Goal: Register for event/course

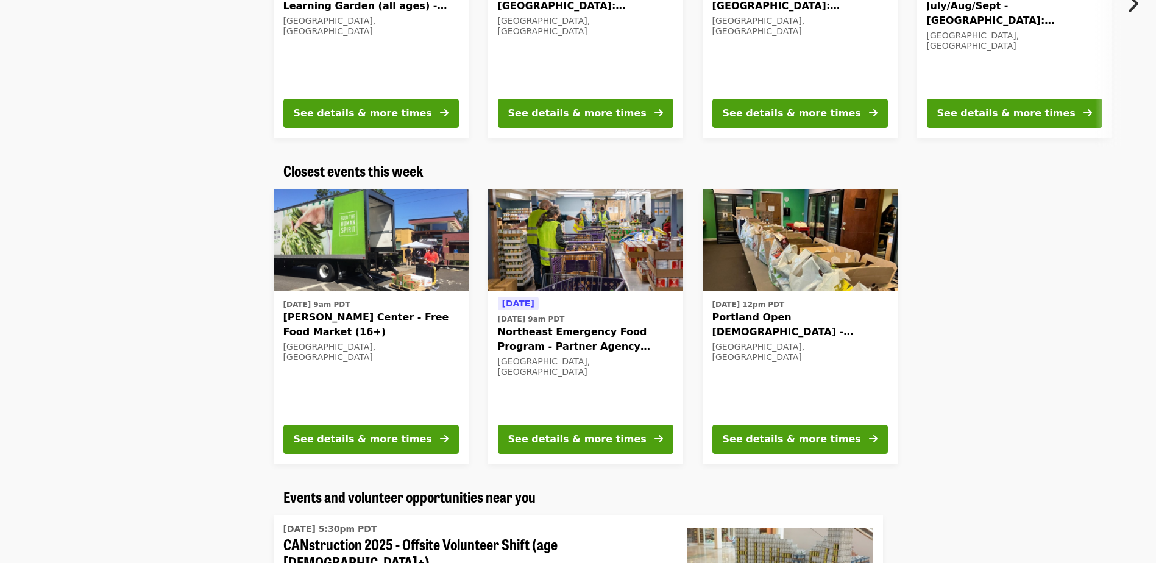
scroll to position [279, 0]
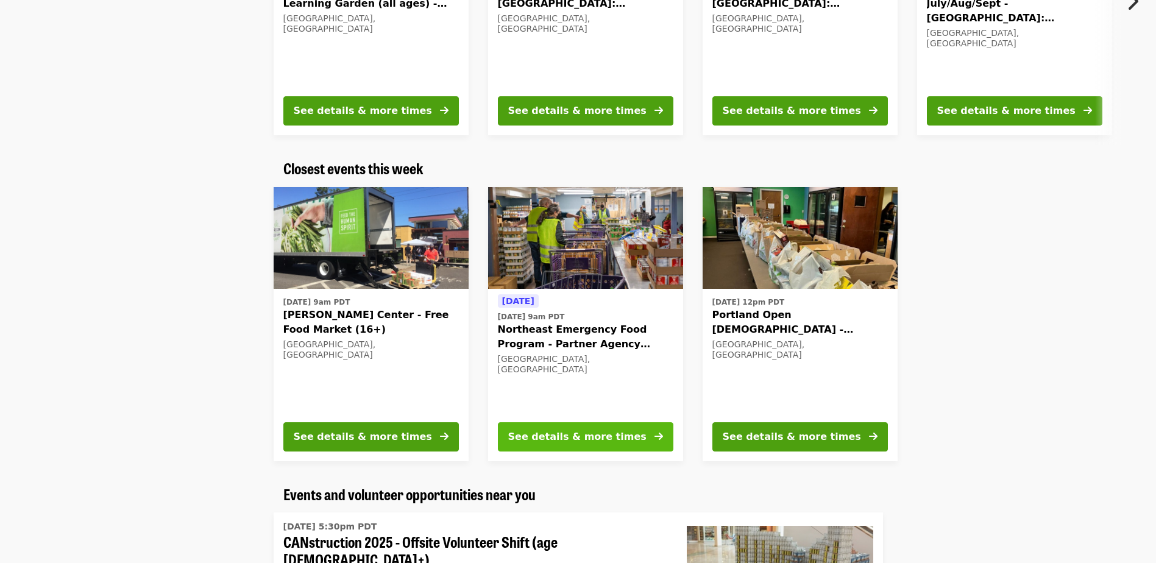
click at [574, 441] on div "See details & more times" at bounding box center [577, 437] width 138 height 15
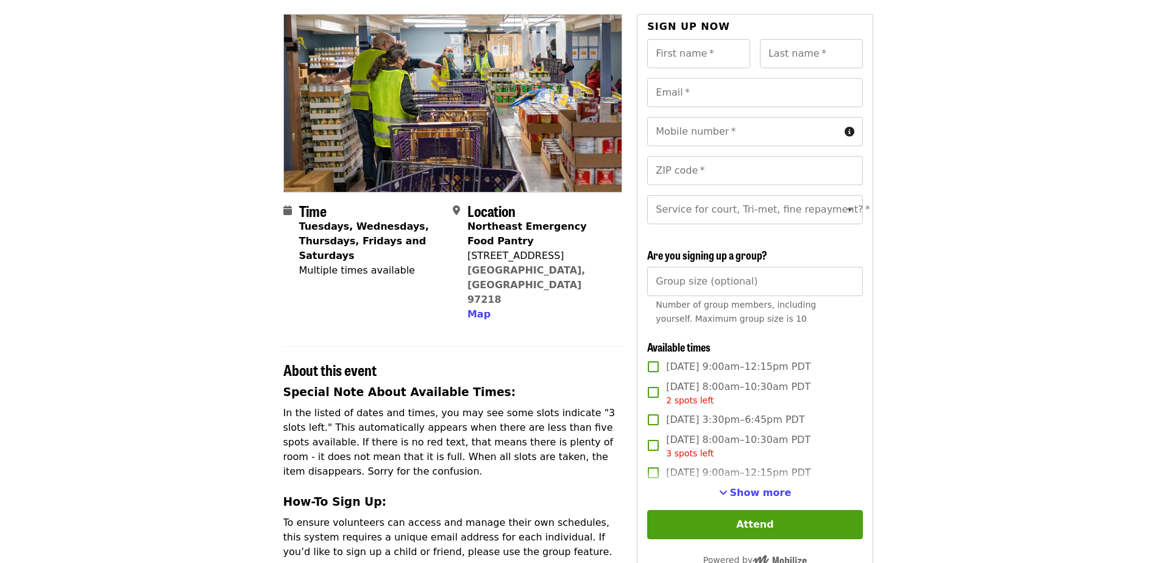
scroll to position [124, 0]
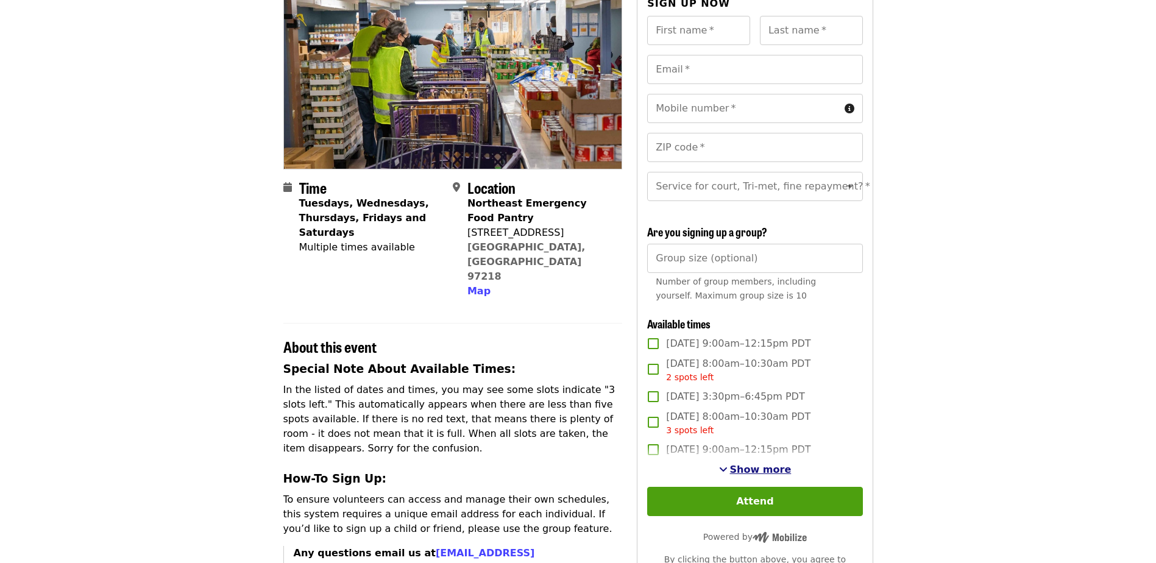
click at [751, 475] on span "Show more" at bounding box center [761, 470] width 62 height 12
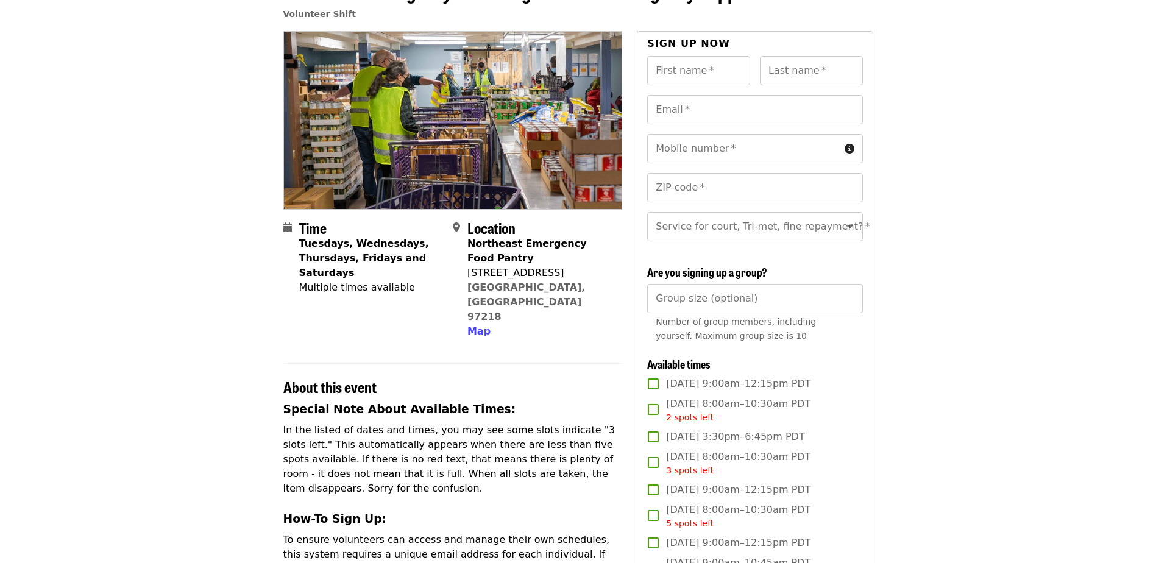
scroll to position [63, 0]
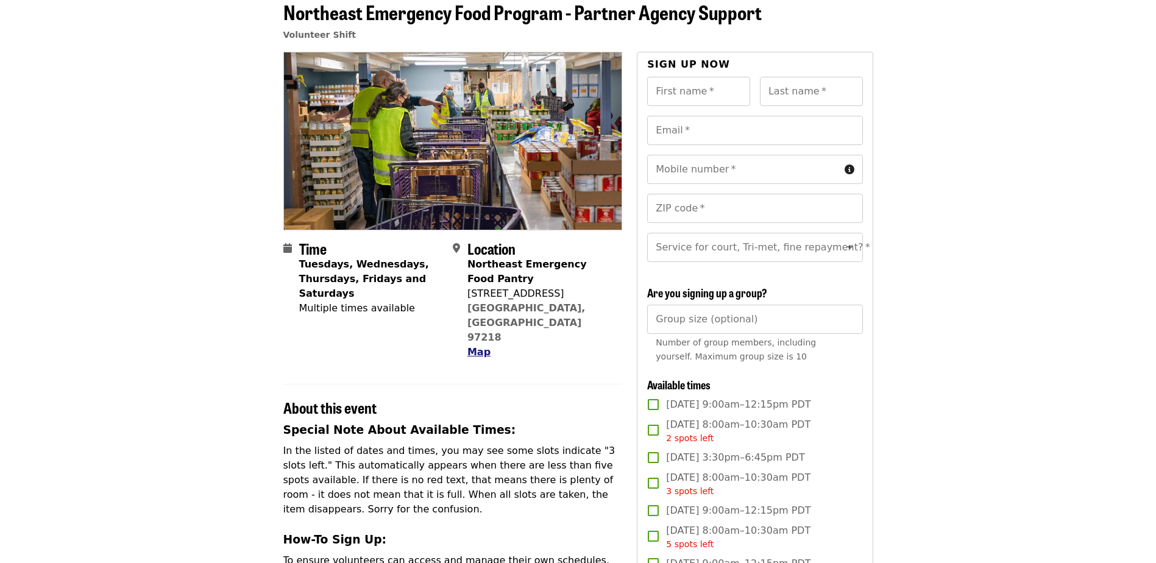
click at [477, 346] on span "Map" at bounding box center [478, 352] width 23 height 12
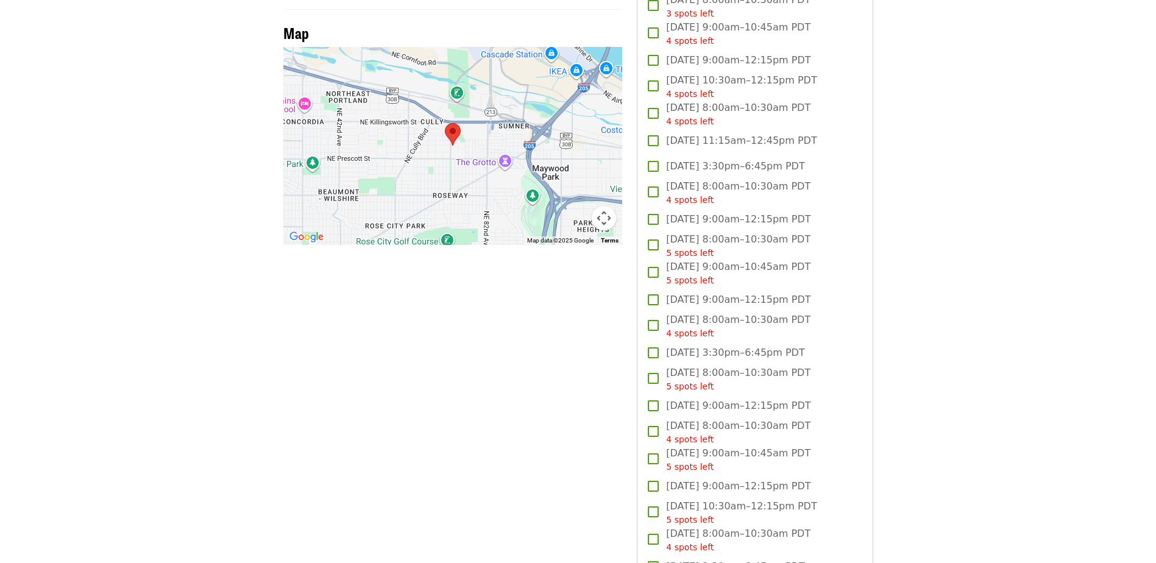
scroll to position [1001, 0]
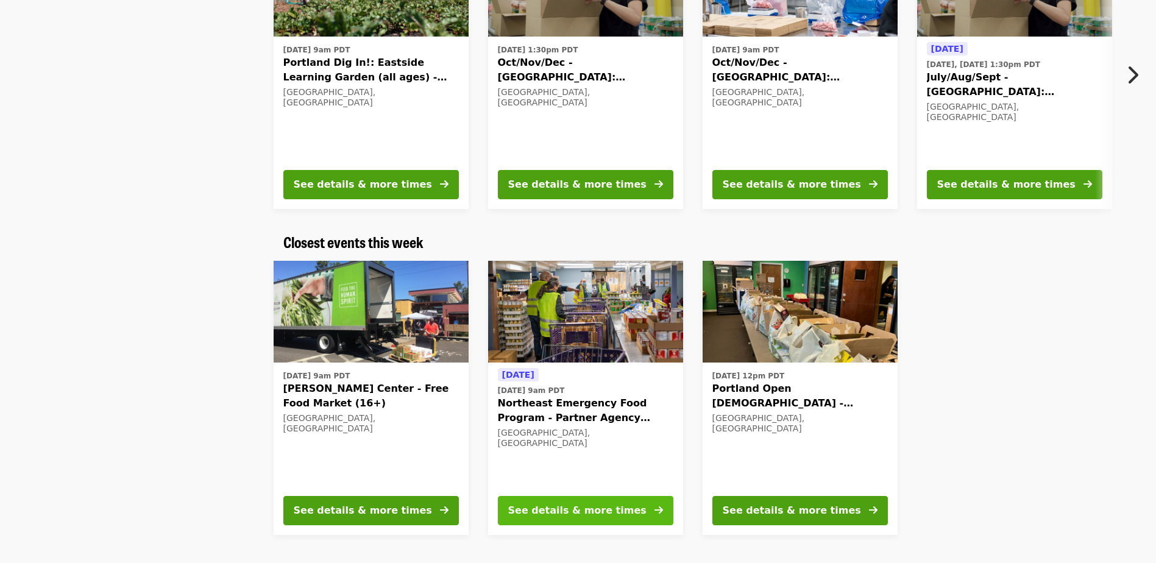
scroll to position [244, 0]
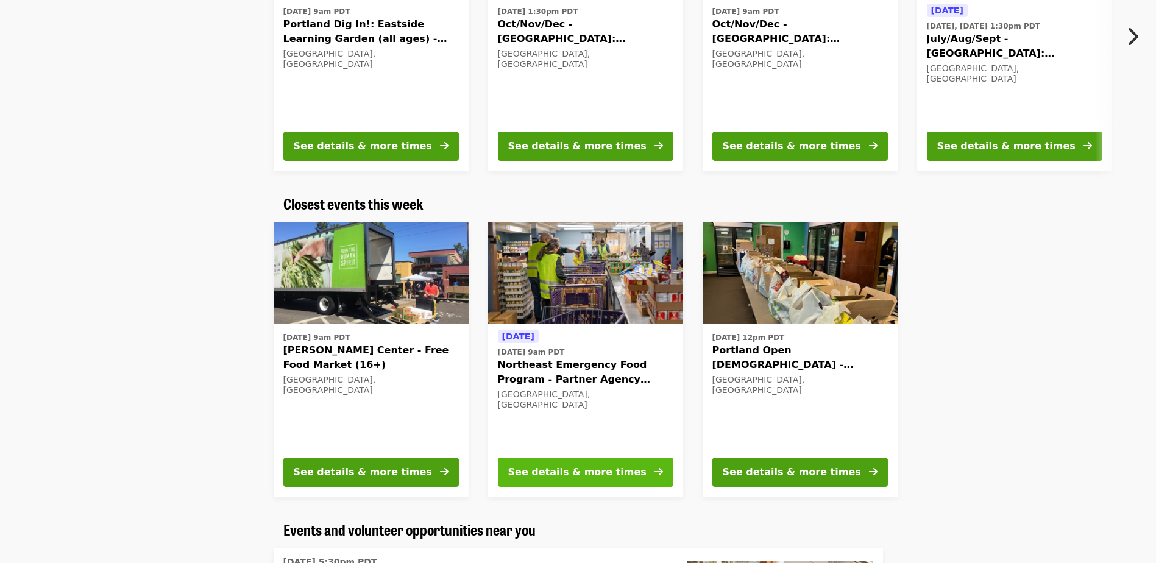
click at [607, 472] on div "See details & more times" at bounding box center [577, 472] width 138 height 15
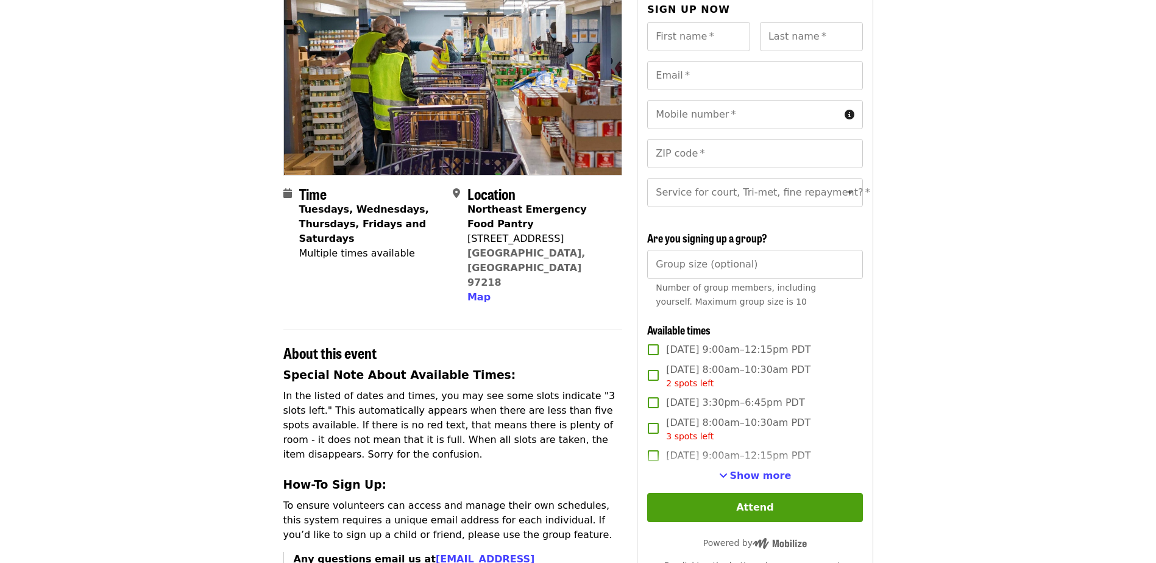
scroll to position [122, 0]
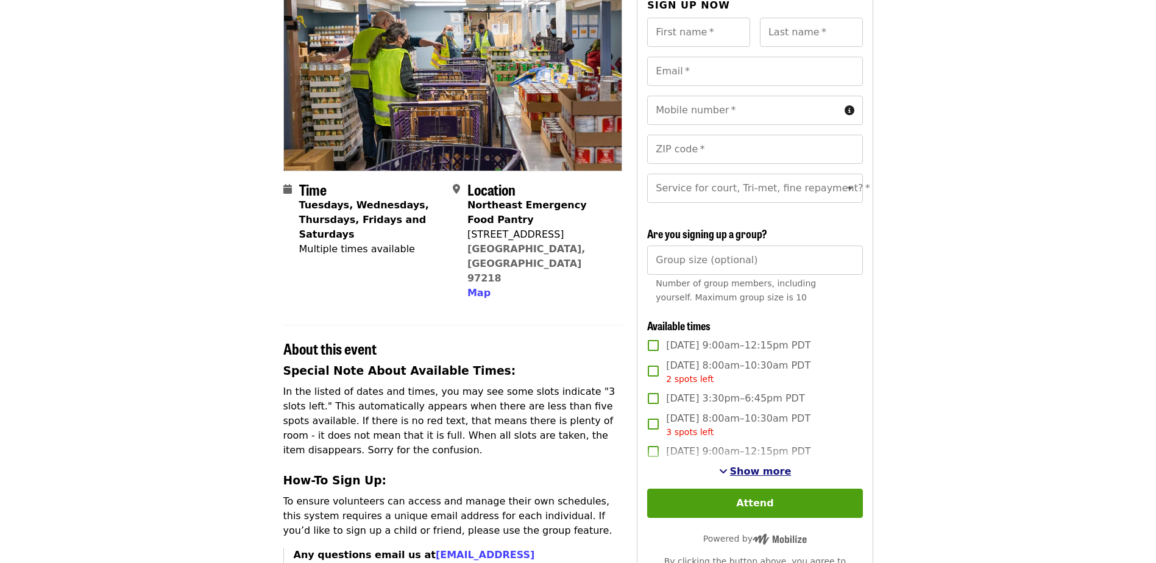
click at [740, 477] on span "Show more" at bounding box center [761, 472] width 62 height 12
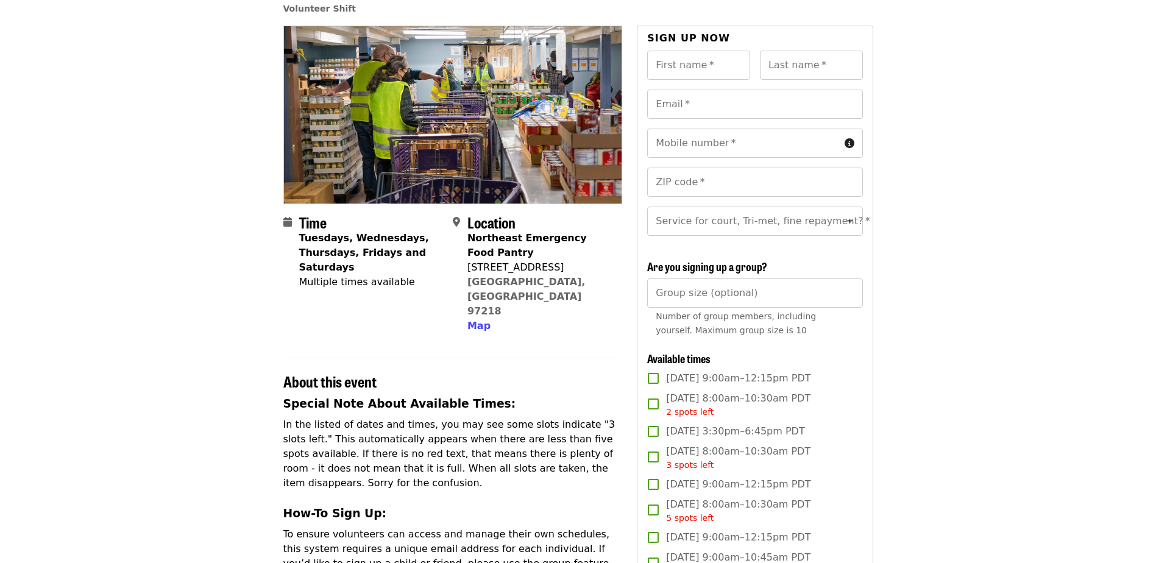
scroll to position [0, 0]
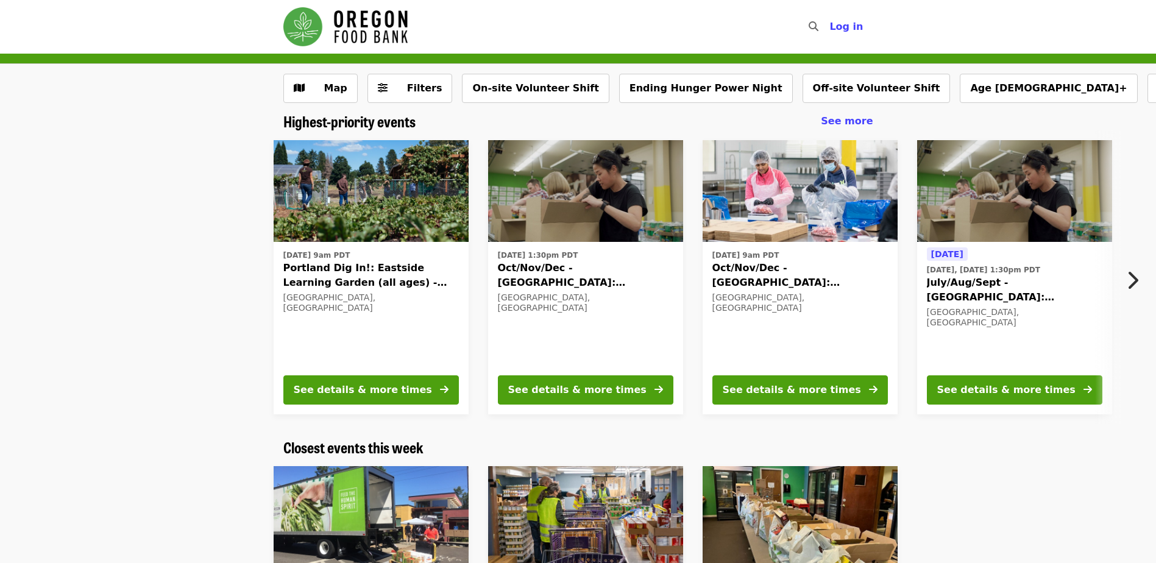
click at [1136, 279] on icon "chevron-right icon" at bounding box center [1132, 280] width 12 height 23
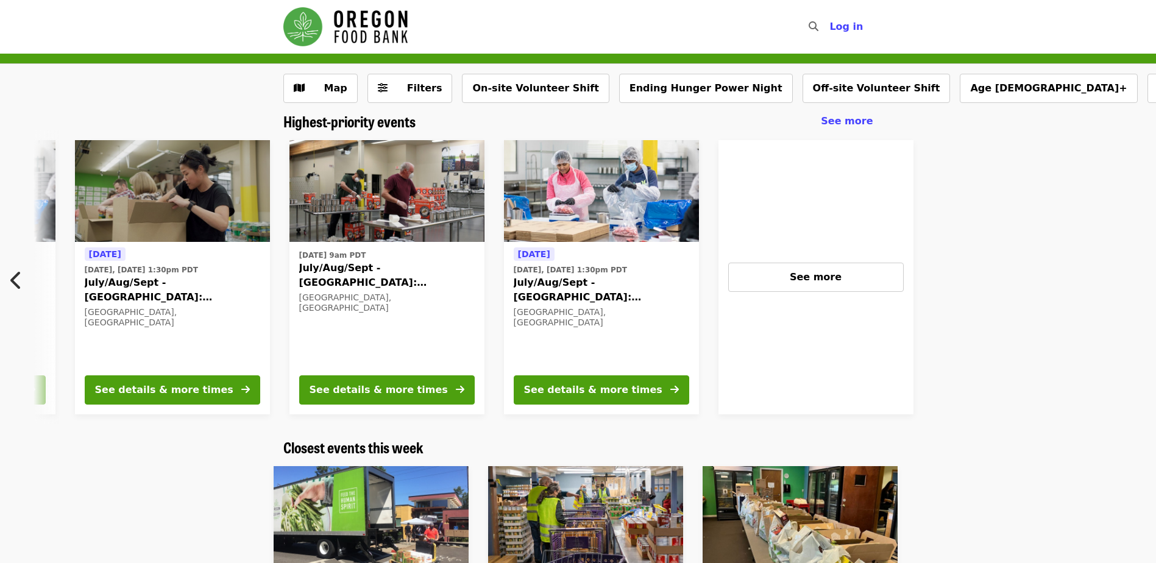
scroll to position [0, 870]
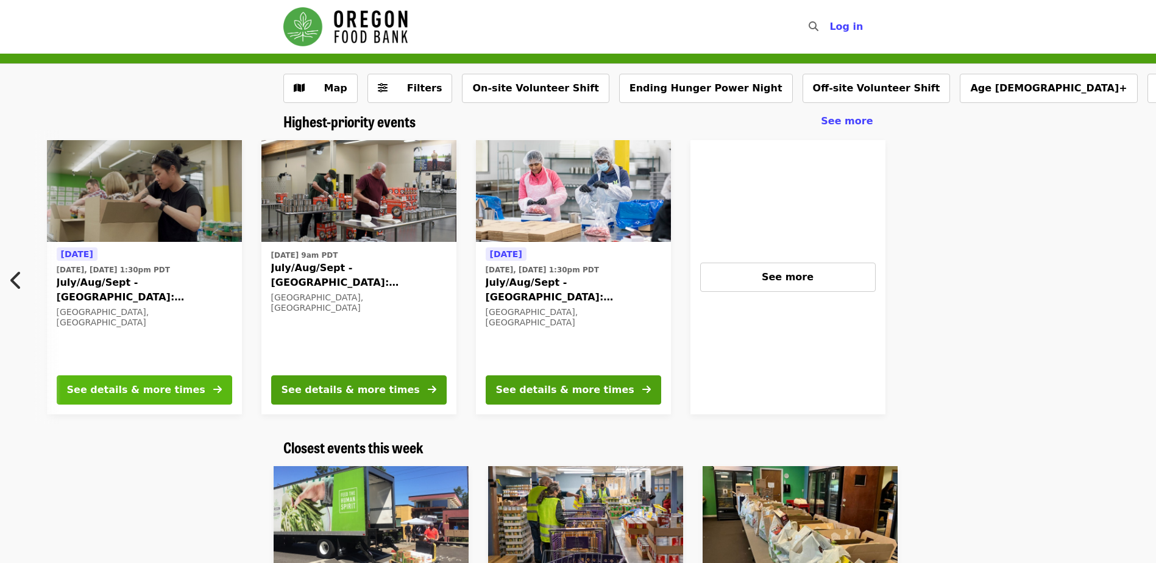
click at [165, 385] on div "See details & more times" at bounding box center [136, 390] width 138 height 15
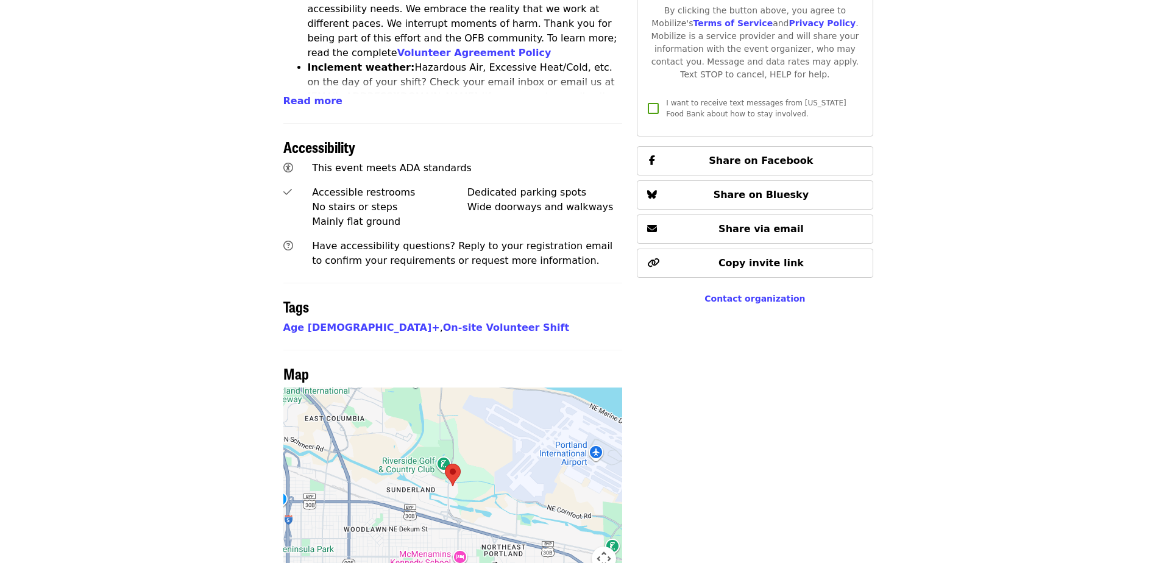
scroll to position [888, 0]
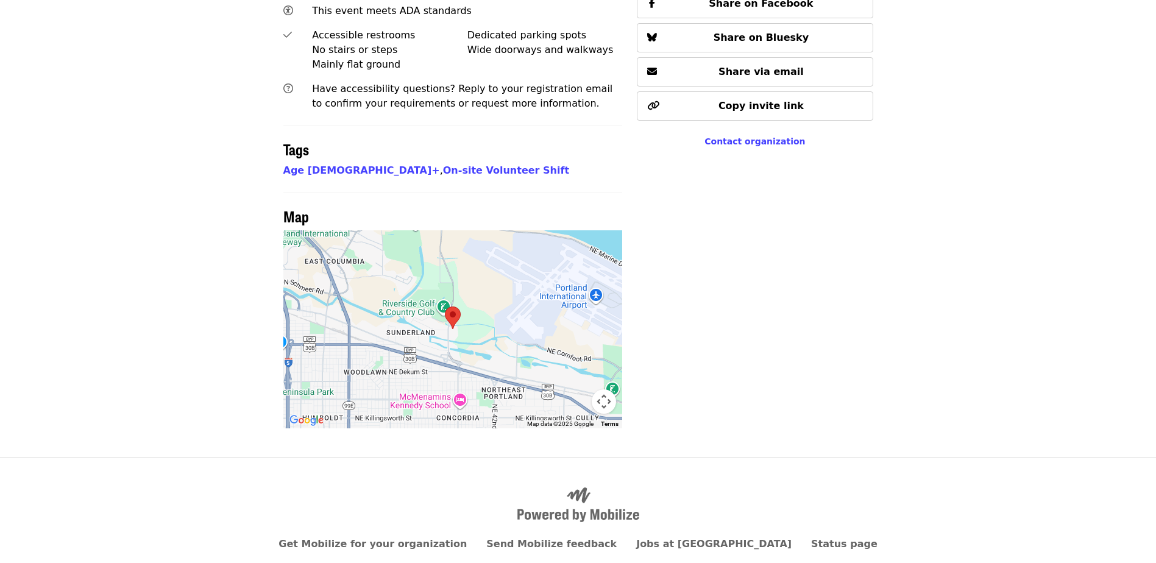
click at [604, 389] on button "Map camera controls" at bounding box center [604, 401] width 24 height 24
click at [576, 389] on button "Zoom out" at bounding box center [573, 401] width 24 height 24
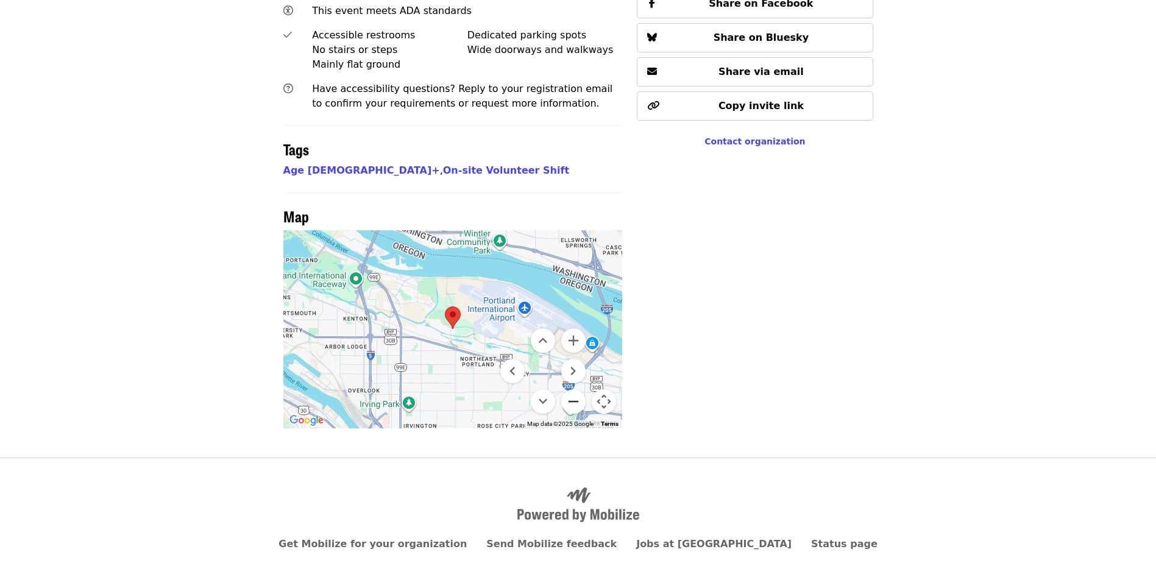
click at [576, 389] on button "Zoom out" at bounding box center [573, 401] width 24 height 24
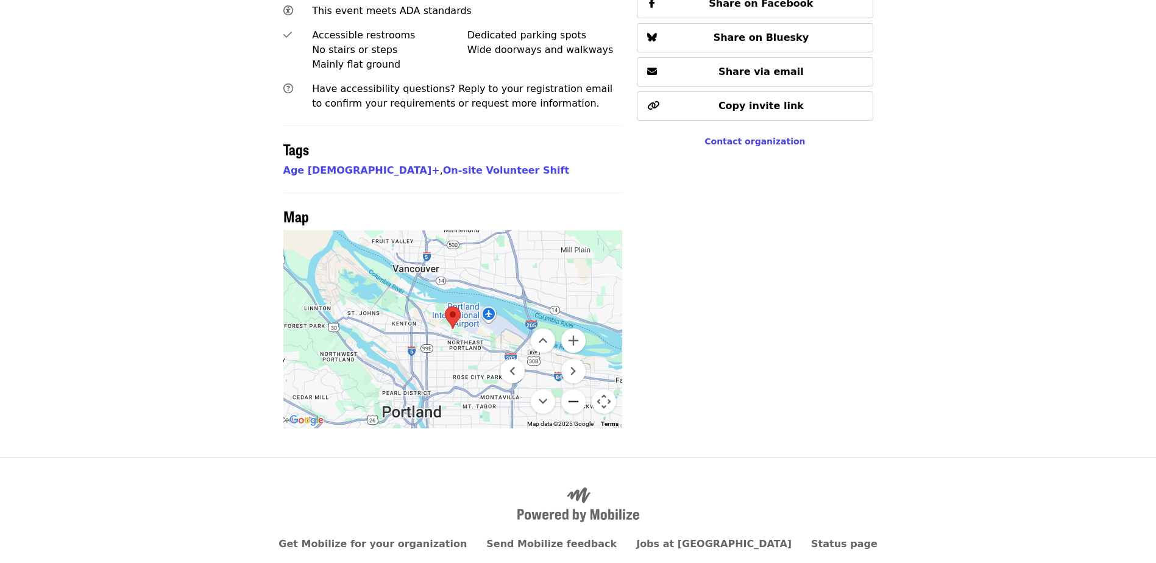
click at [576, 389] on button "Zoom out" at bounding box center [573, 401] width 24 height 24
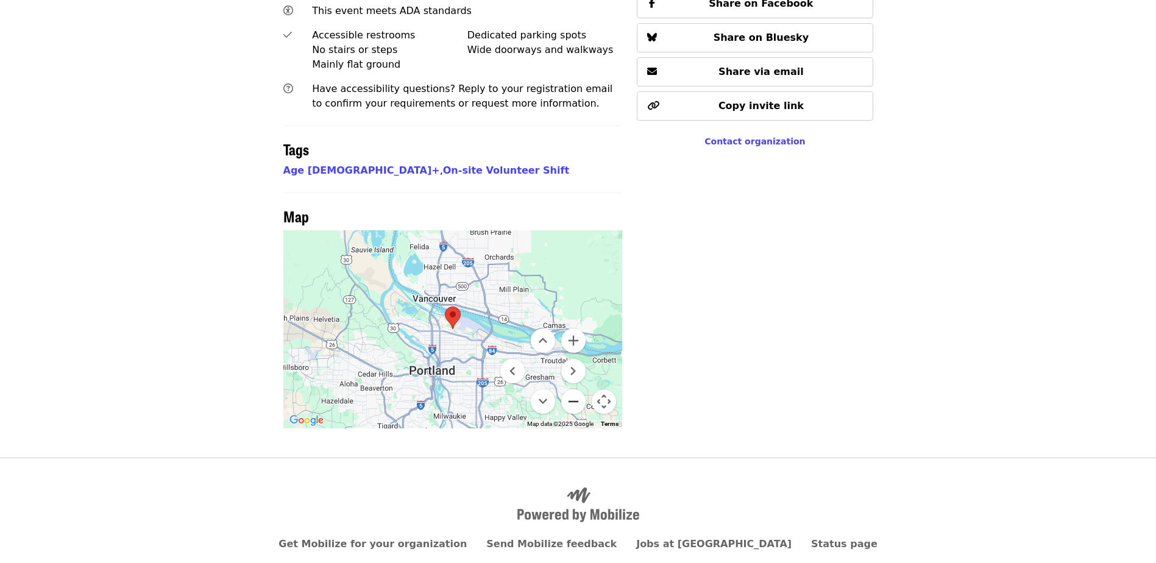
click at [576, 389] on button "Zoom out" at bounding box center [573, 401] width 24 height 24
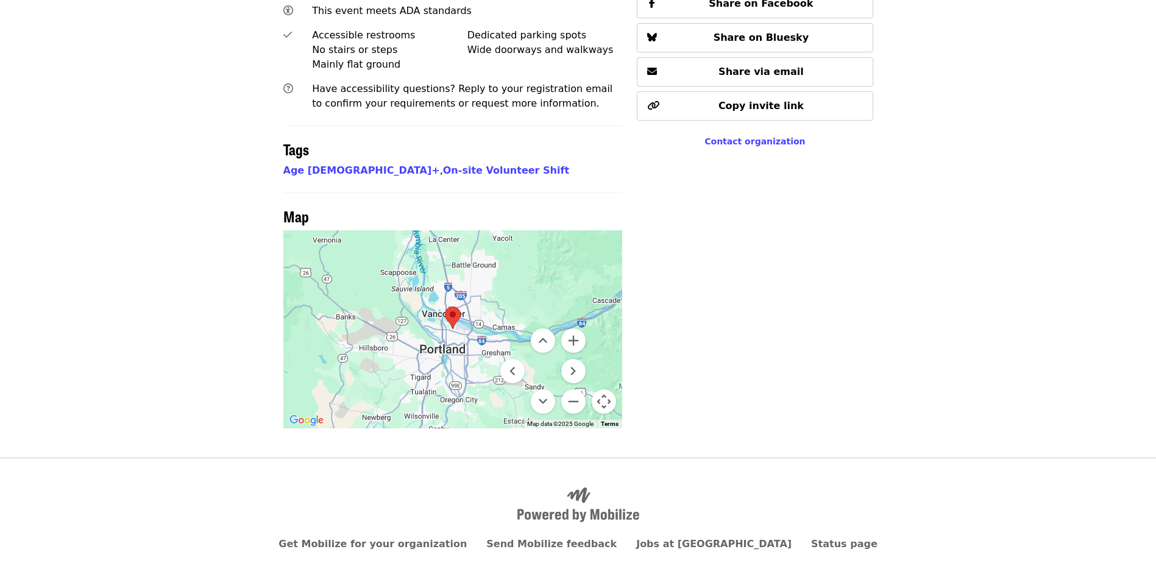
click at [572, 276] on div at bounding box center [452, 329] width 339 height 198
click at [572, 328] on button "Zoom in" at bounding box center [573, 340] width 24 height 24
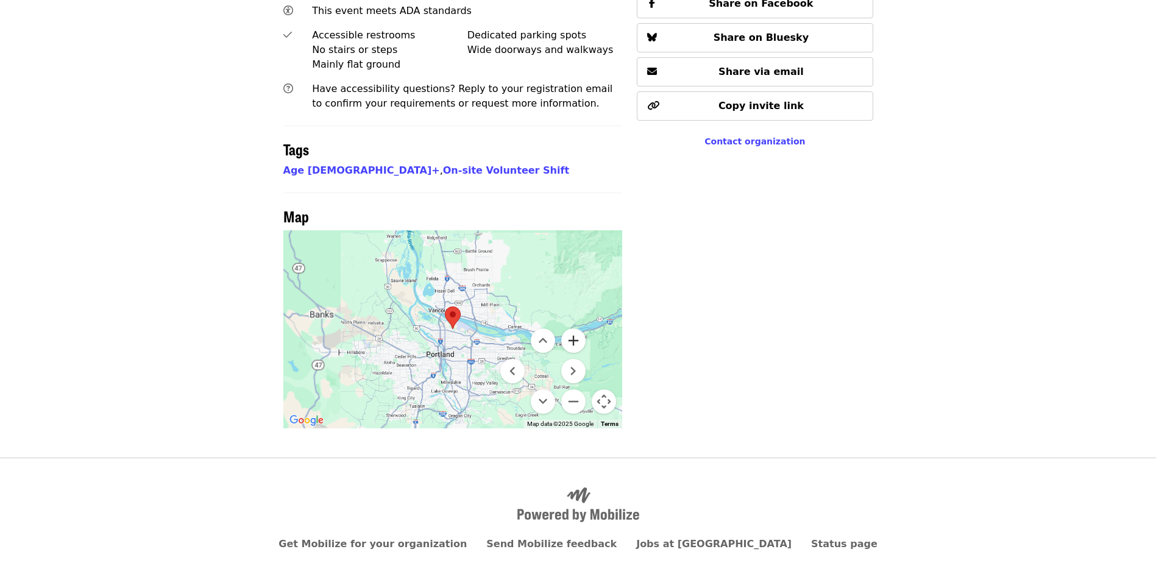
click at [572, 328] on button "Zoom in" at bounding box center [573, 340] width 24 height 24
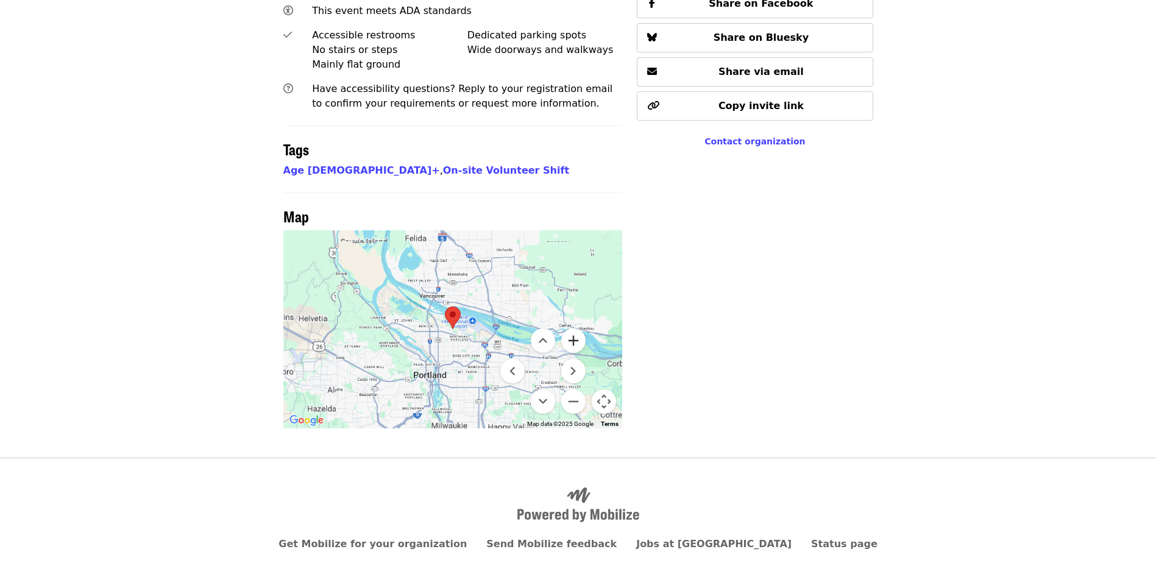
click at [572, 328] on button "Zoom in" at bounding box center [573, 340] width 24 height 24
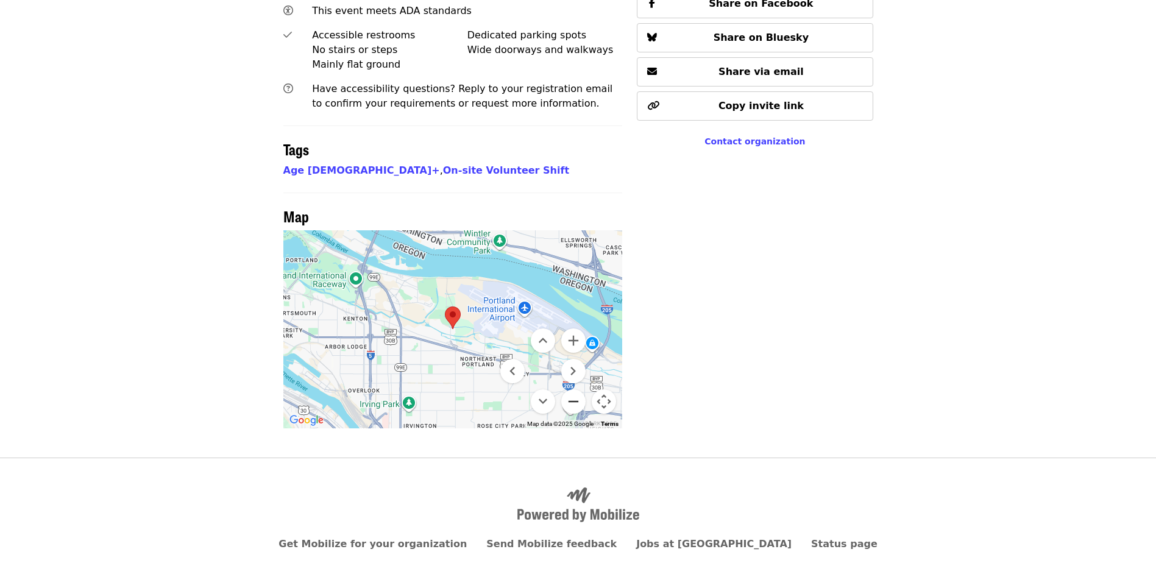
click at [580, 389] on button "Zoom out" at bounding box center [573, 401] width 24 height 24
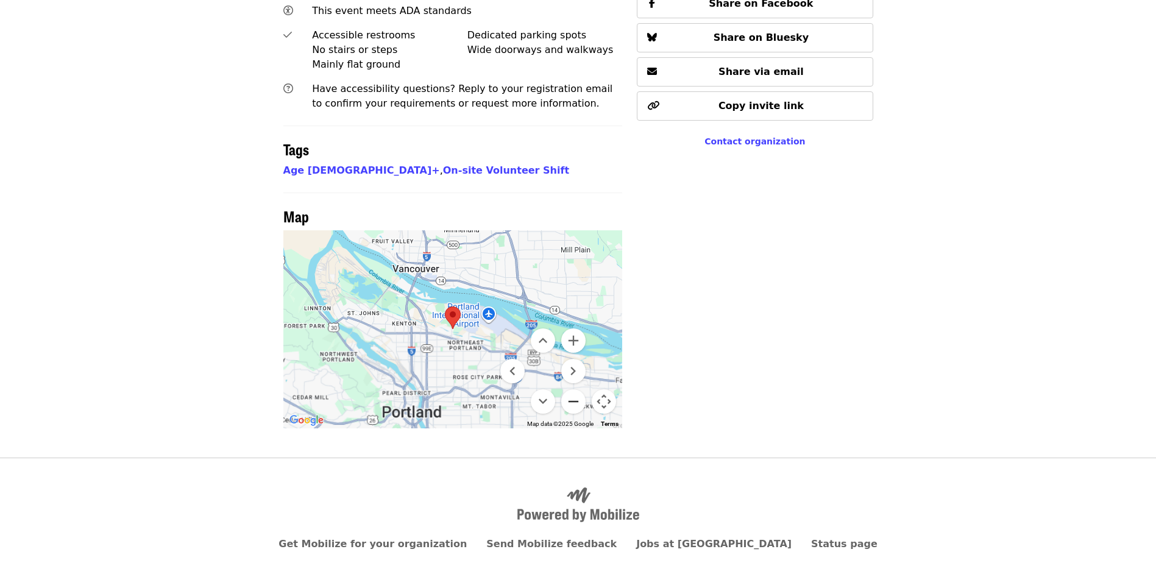
click at [580, 389] on button "Zoom out" at bounding box center [573, 401] width 24 height 24
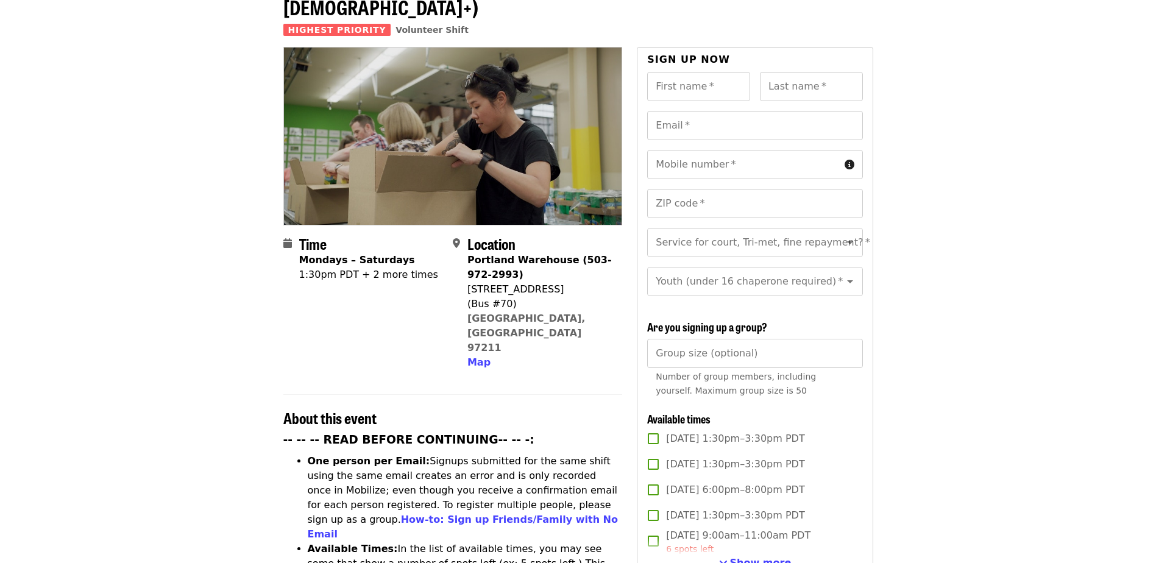
scroll to position [0, 0]
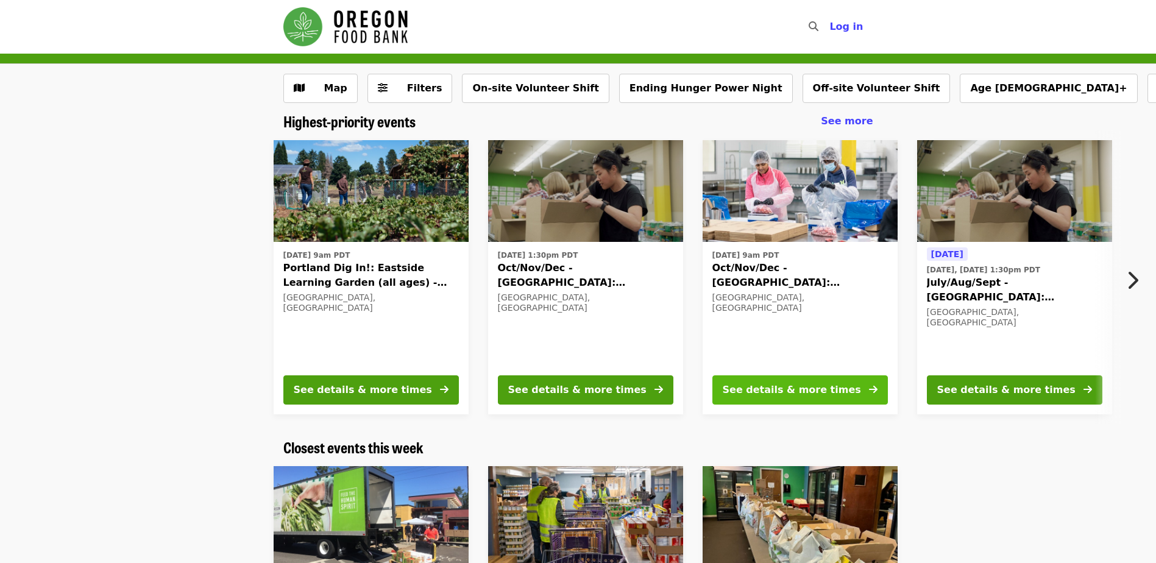
click at [817, 383] on div "See details & more times" at bounding box center [792, 390] width 138 height 15
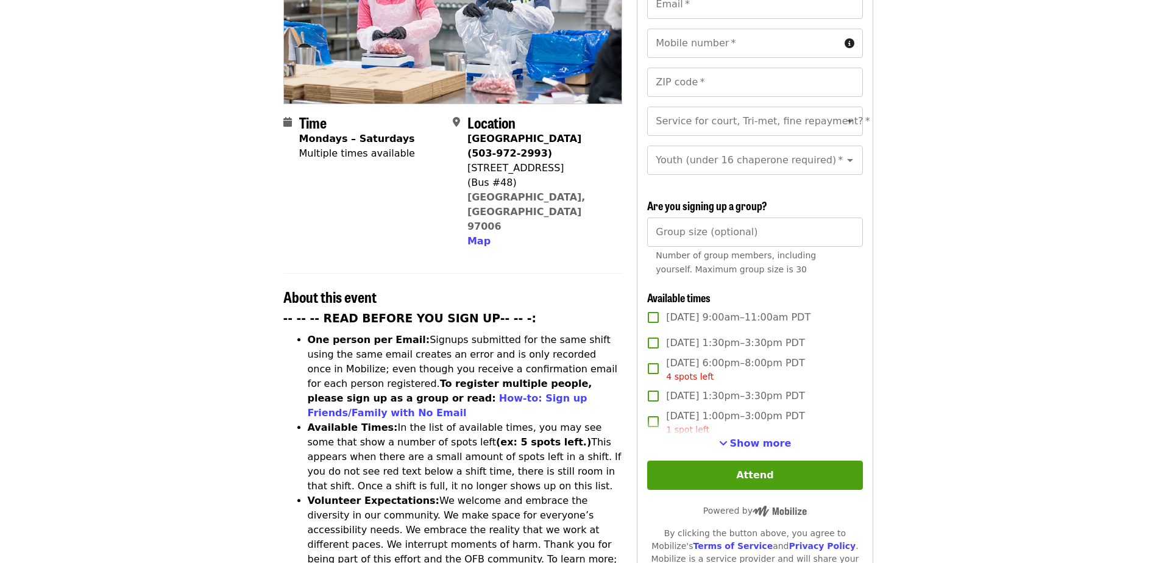
scroll to position [244, 0]
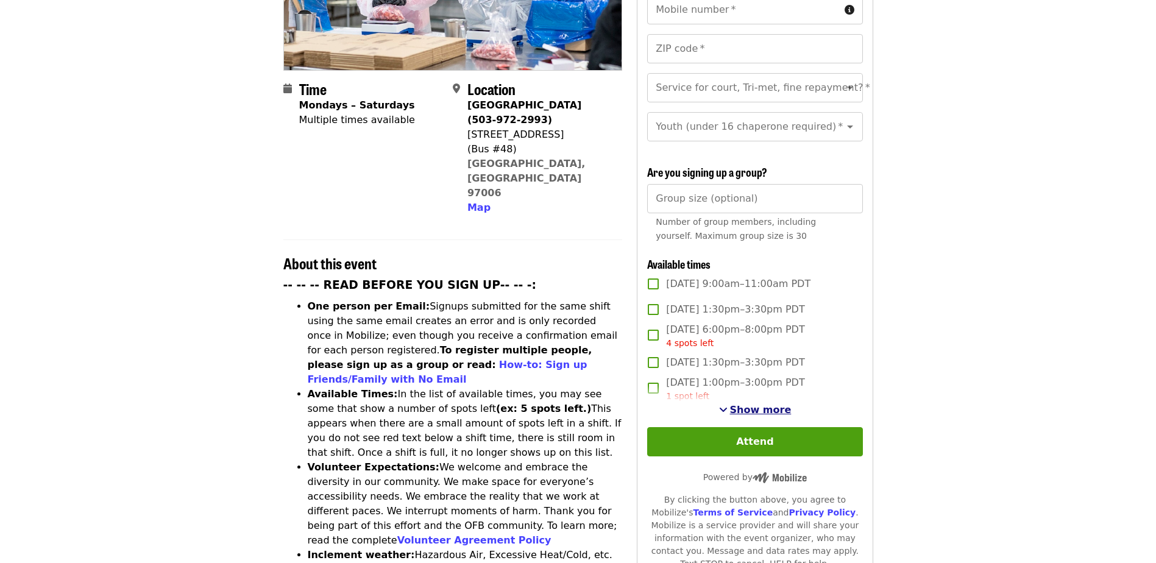
click at [763, 406] on span "Show more" at bounding box center [761, 410] width 62 height 12
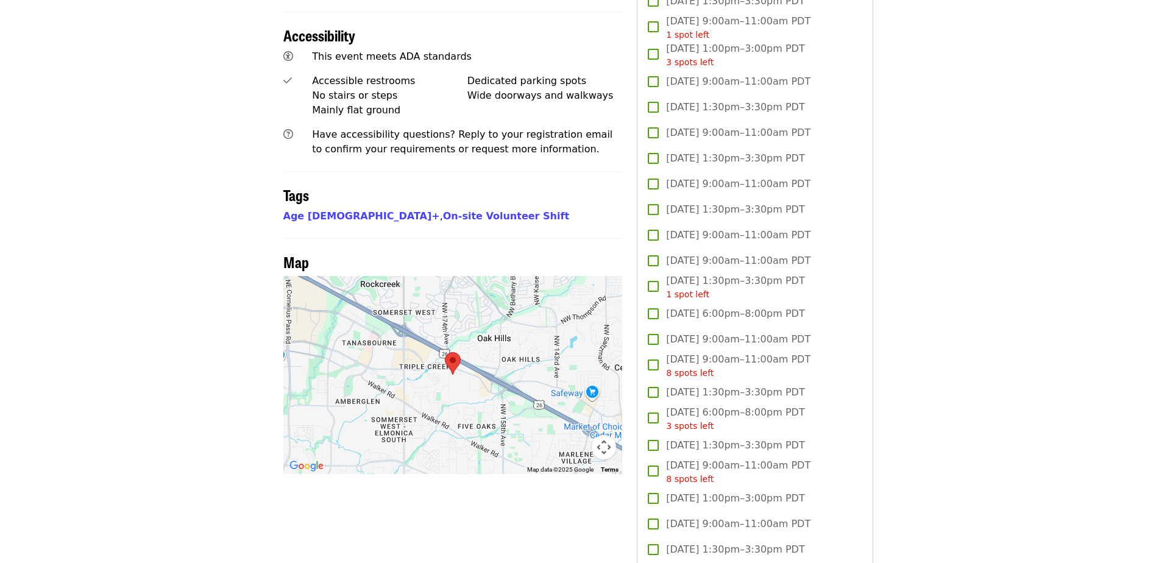
scroll to position [853, 0]
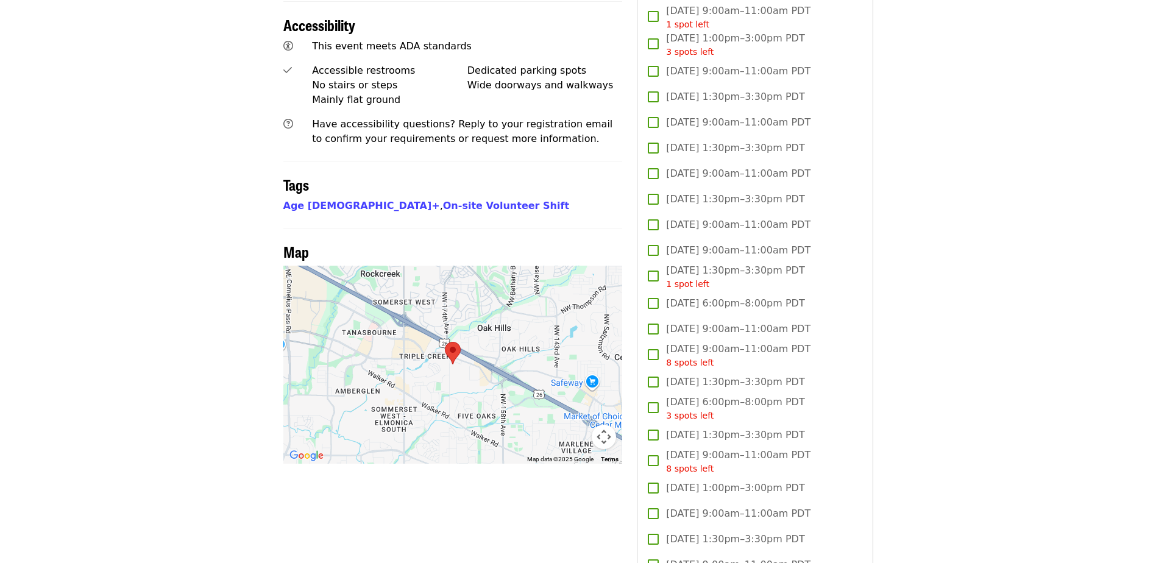
click at [601, 425] on button "Map camera controls" at bounding box center [604, 437] width 24 height 24
click at [571, 425] on button "Zoom out" at bounding box center [573, 437] width 24 height 24
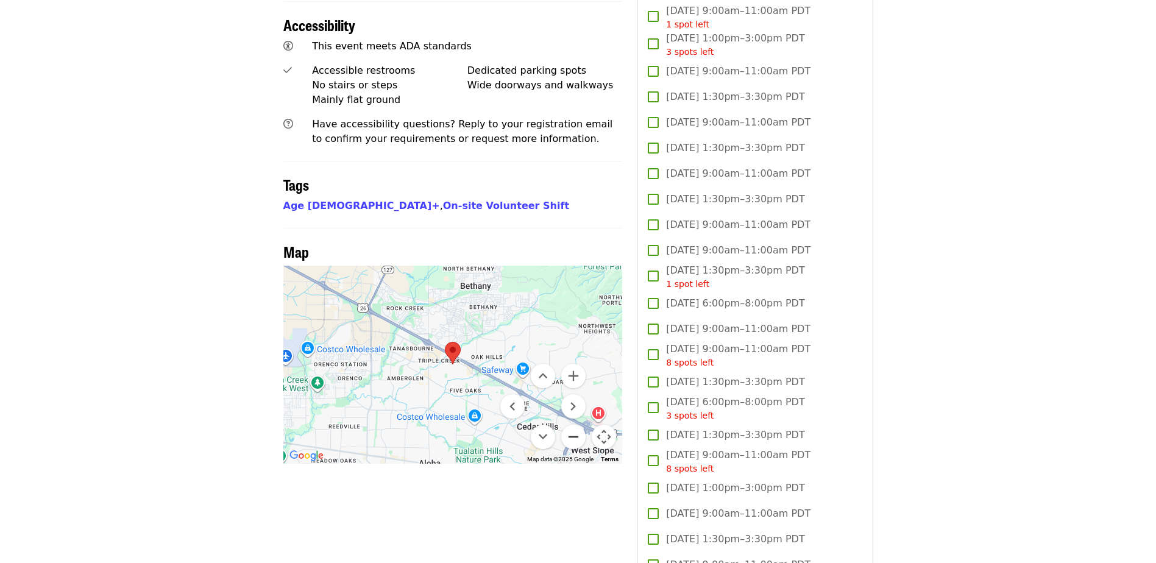
click at [571, 425] on button "Zoom out" at bounding box center [573, 437] width 24 height 24
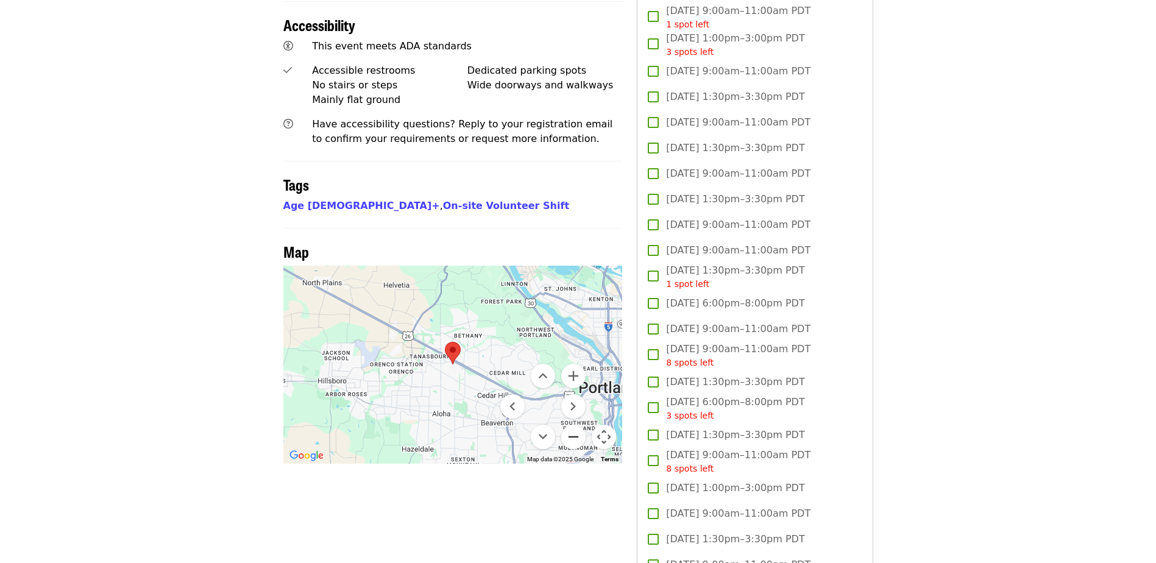
click at [571, 425] on button "Zoom out" at bounding box center [573, 437] width 24 height 24
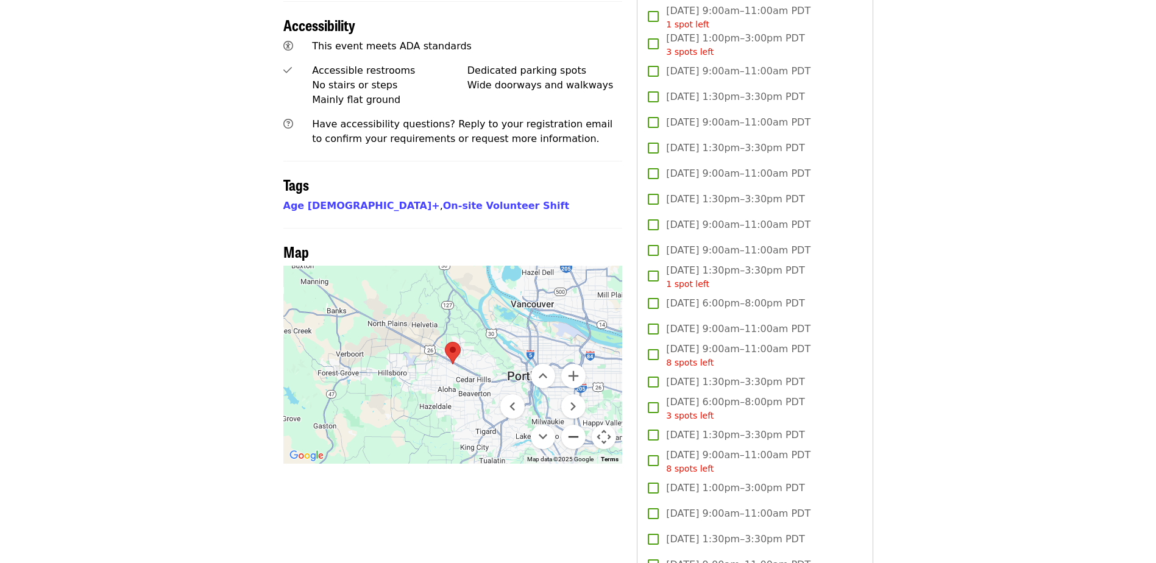
click at [571, 425] on button "Zoom out" at bounding box center [573, 437] width 24 height 24
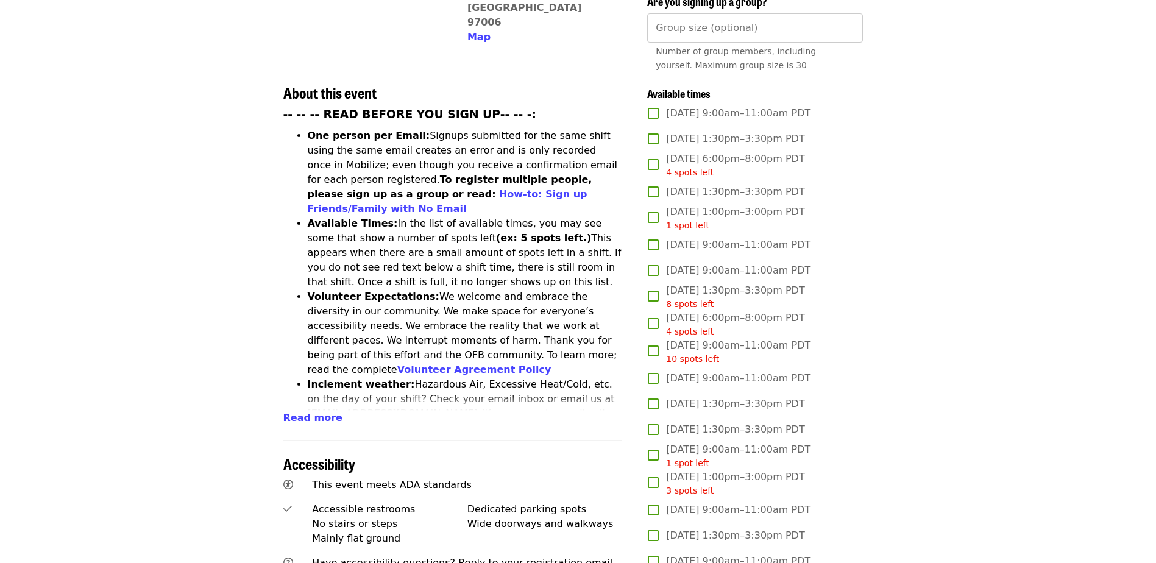
scroll to position [427, 0]
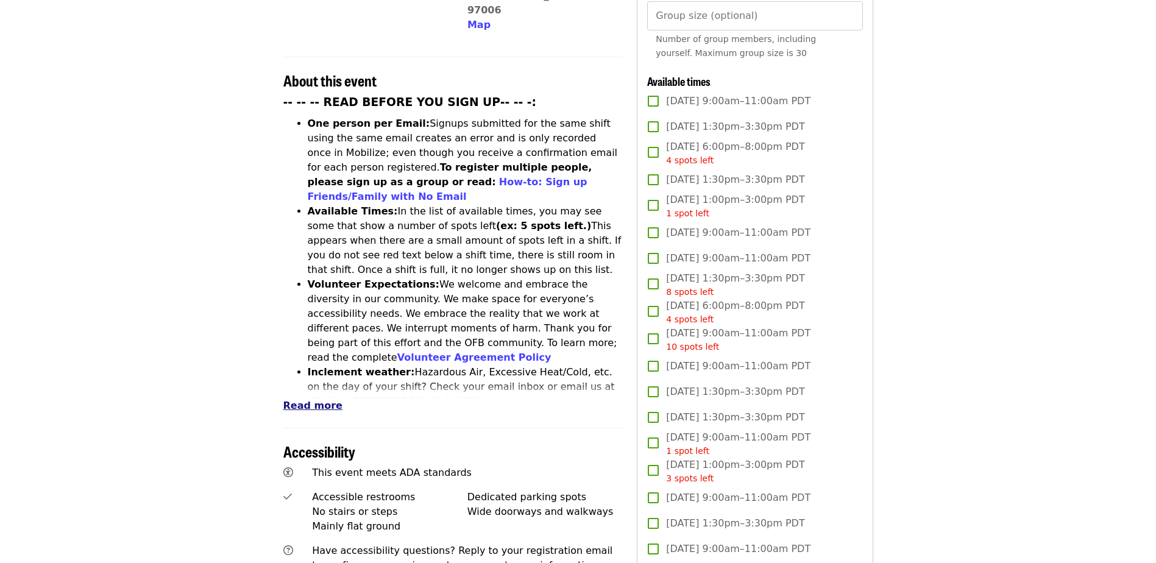
click at [313, 400] on span "Read more" at bounding box center [312, 406] width 59 height 12
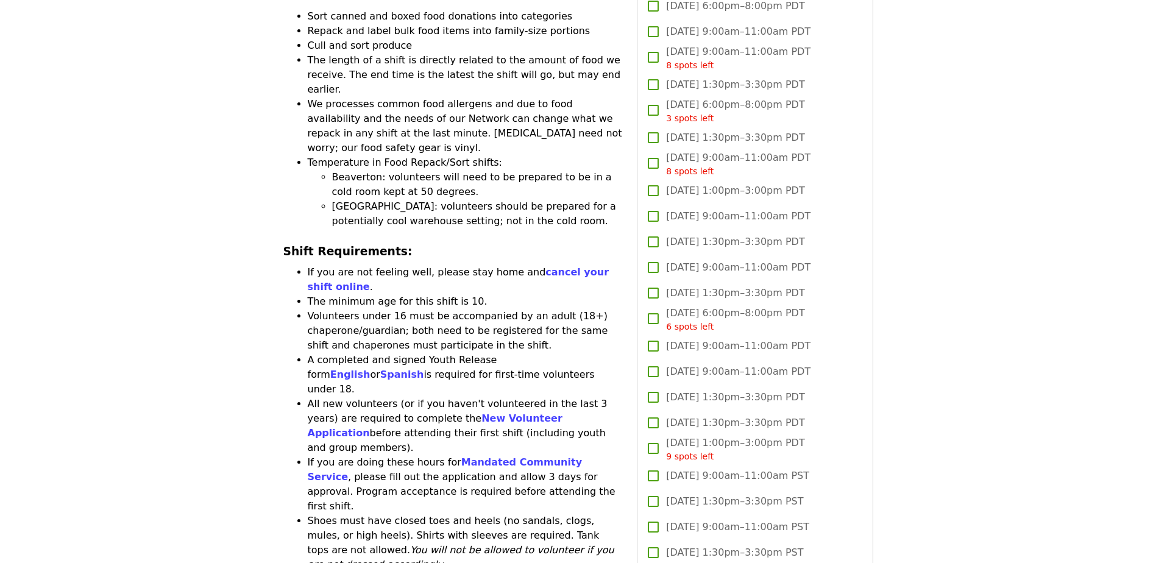
scroll to position [1158, 0]
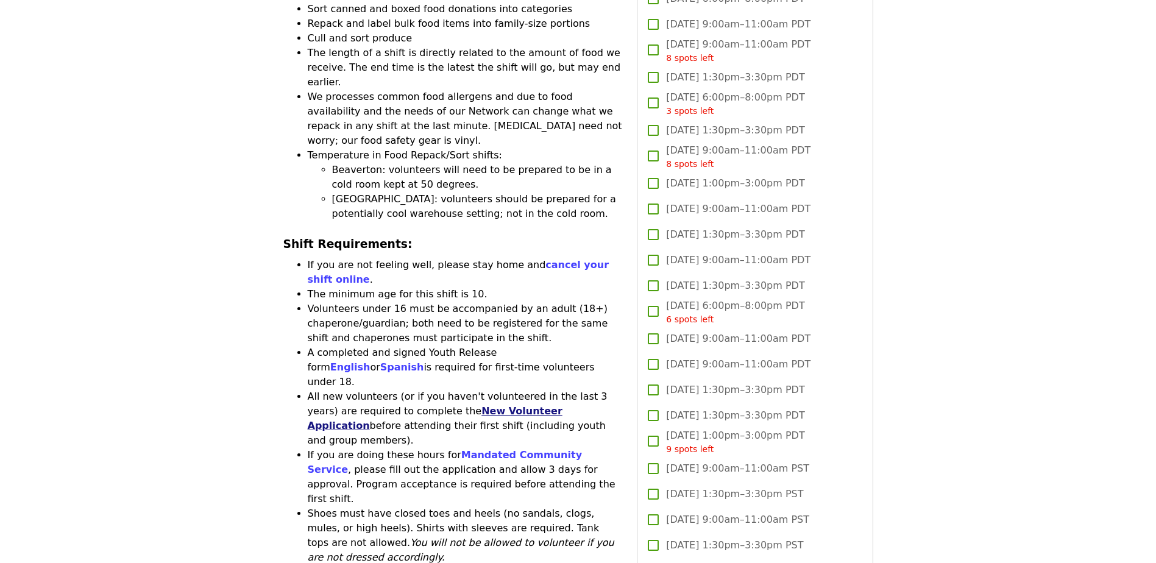
click at [497, 405] on link "New Volunteer Application" at bounding box center [435, 418] width 255 height 26
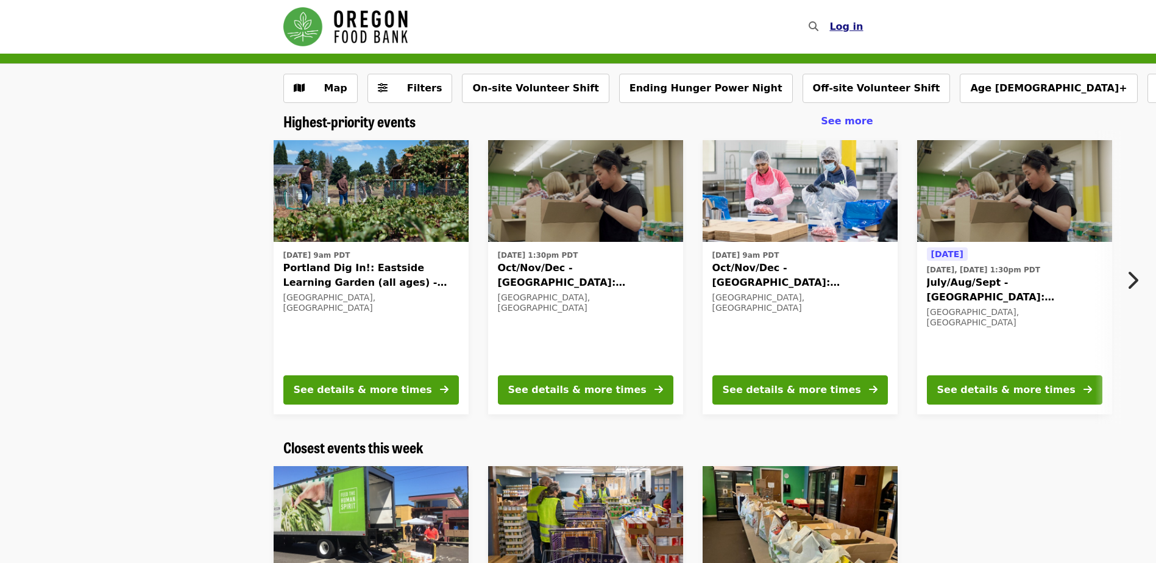
click at [847, 26] on span "Log in" at bounding box center [846, 27] width 34 height 12
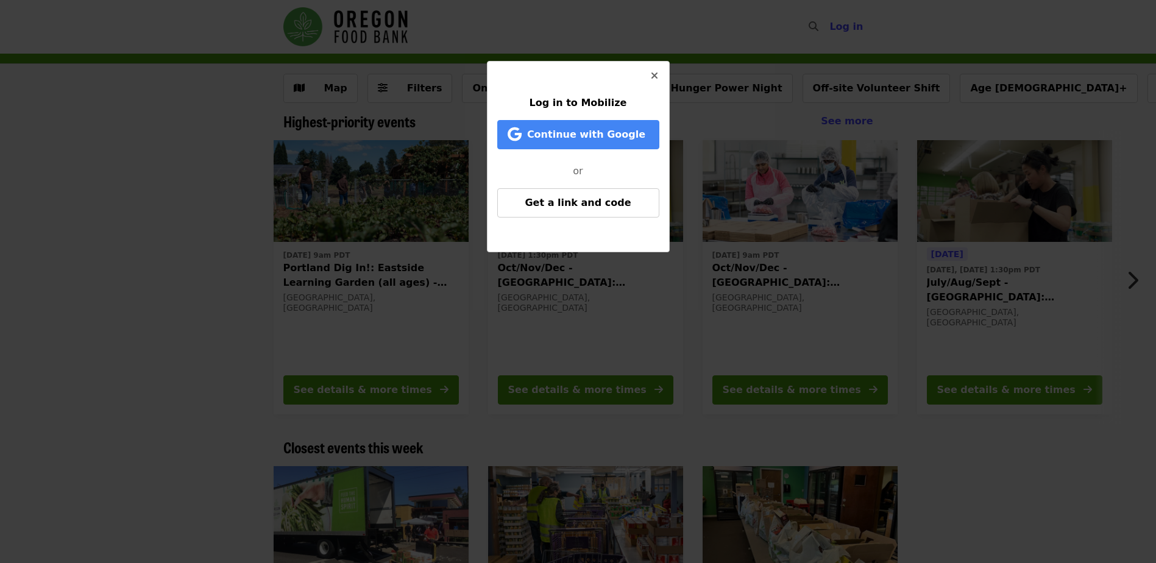
click at [655, 73] on icon "times icon" at bounding box center [654, 76] width 7 height 12
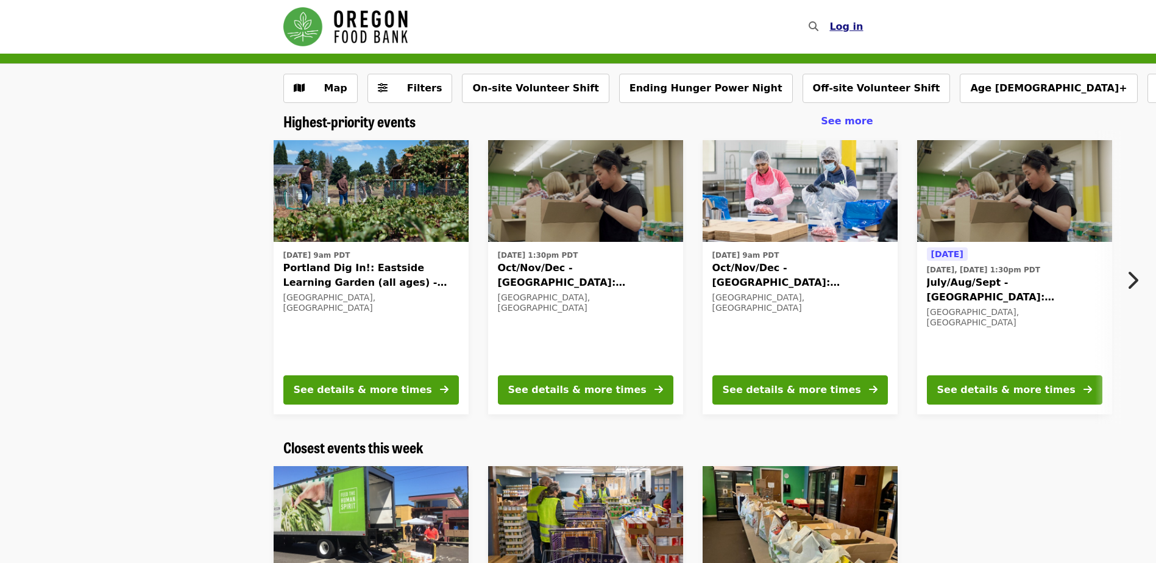
click at [862, 26] on span "Log in" at bounding box center [846, 27] width 34 height 12
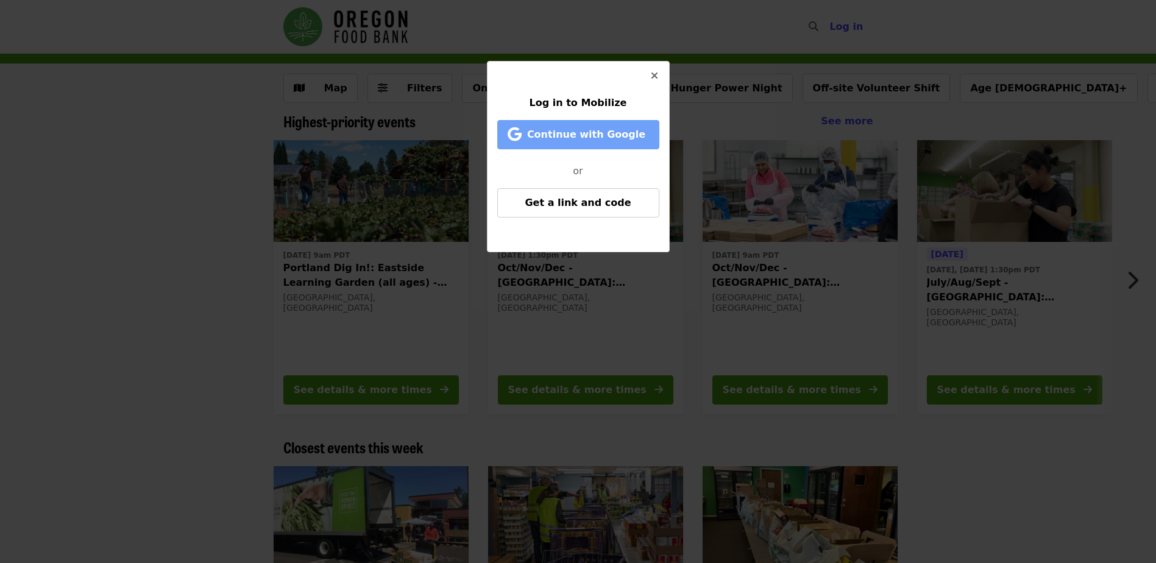
click at [603, 138] on span "Continue with Google" at bounding box center [586, 135] width 118 height 12
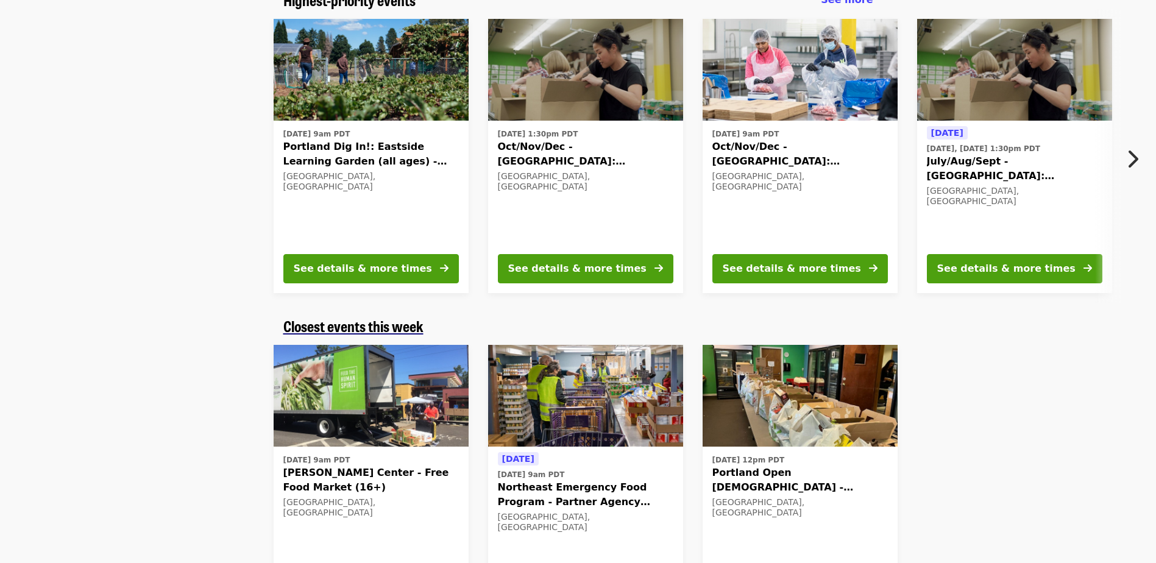
scroll to position [122, 0]
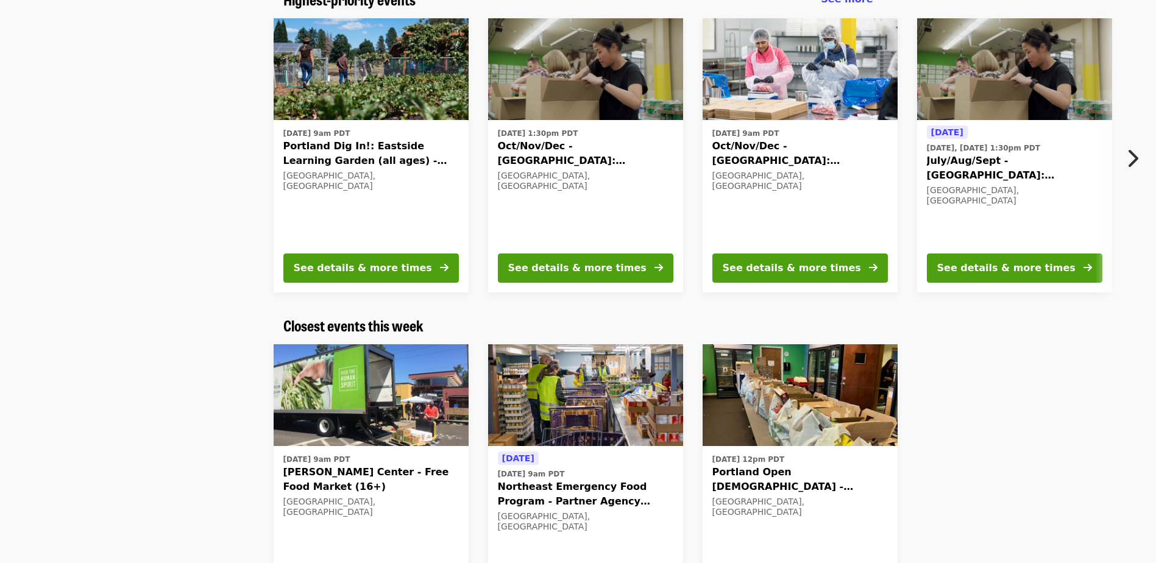
click at [376, 393] on img at bounding box center [371, 395] width 195 height 102
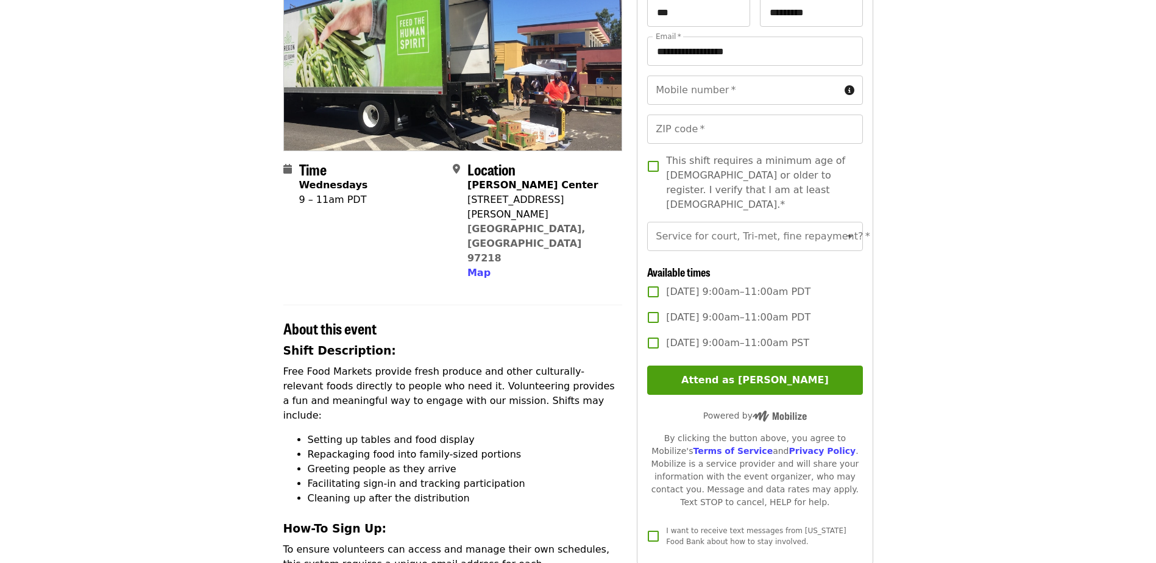
scroll to position [122, 0]
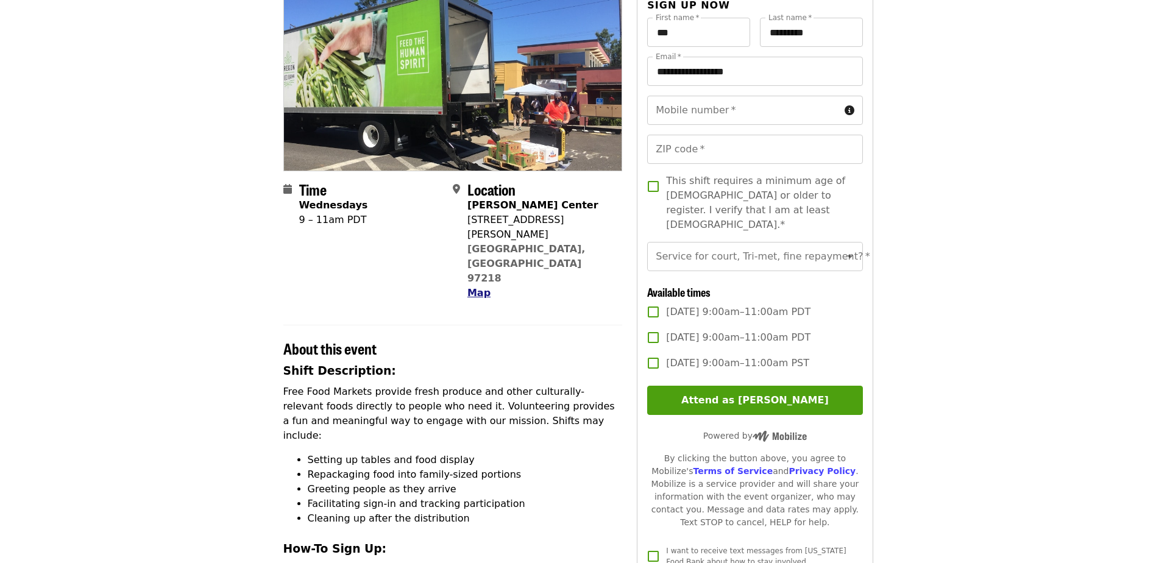
click at [468, 287] on span "Map" at bounding box center [478, 293] width 23 height 12
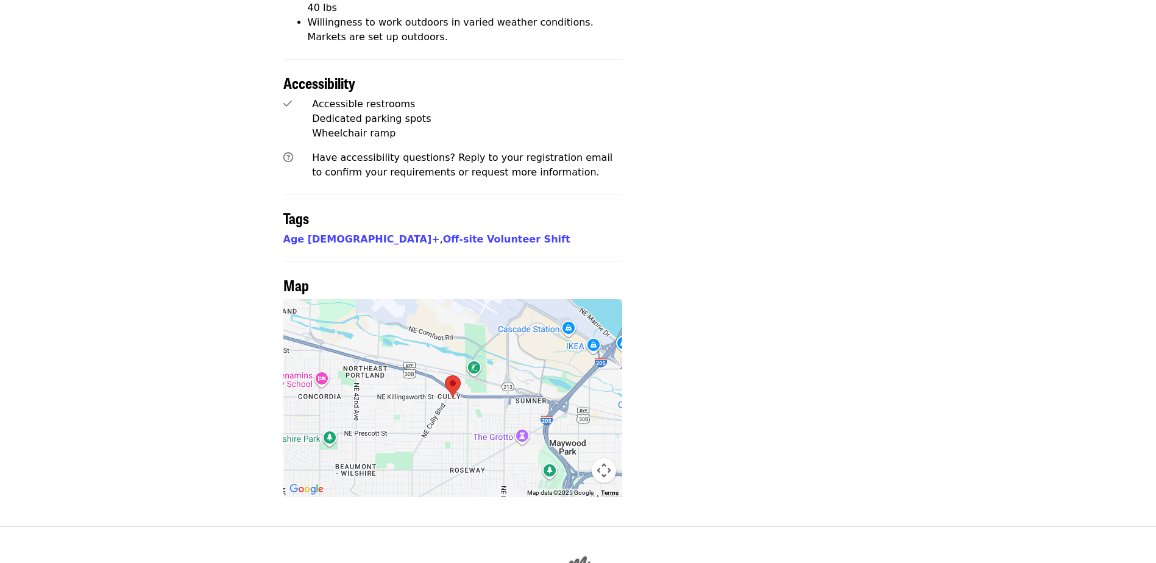
scroll to position [938, 0]
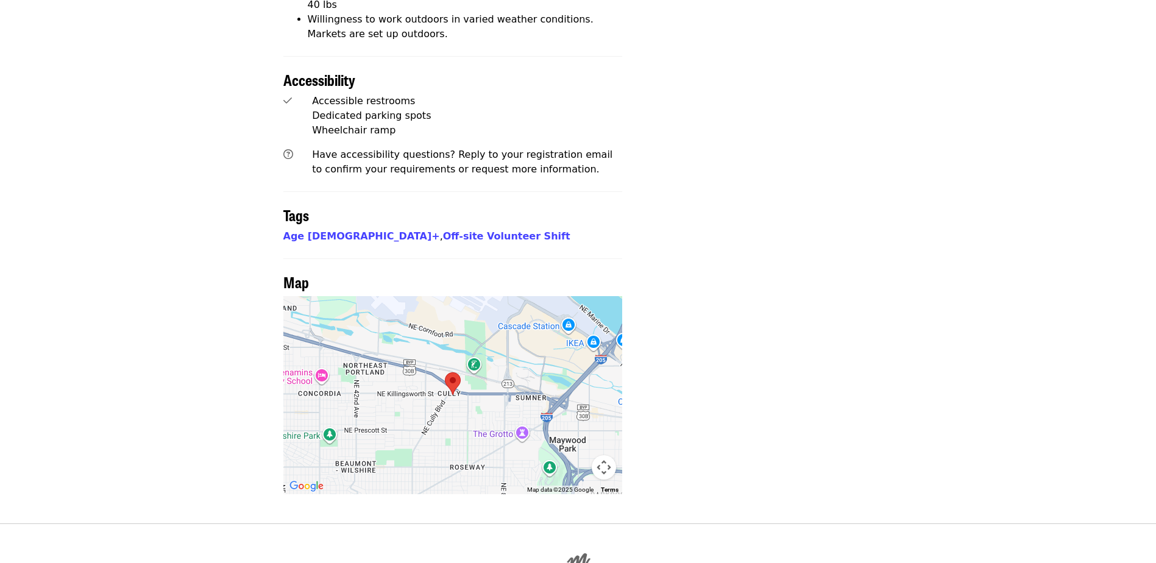
click at [608, 455] on button "Map camera controls" at bounding box center [604, 467] width 24 height 24
click at [565, 455] on button "Zoom out" at bounding box center [573, 467] width 24 height 24
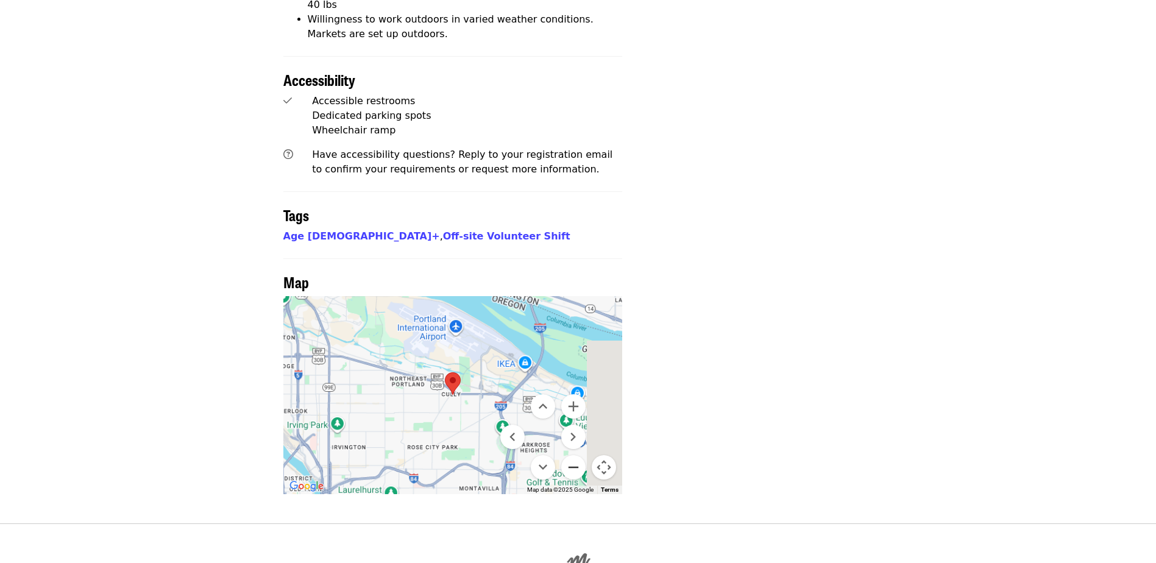
click at [565, 455] on button "Zoom out" at bounding box center [573, 467] width 24 height 24
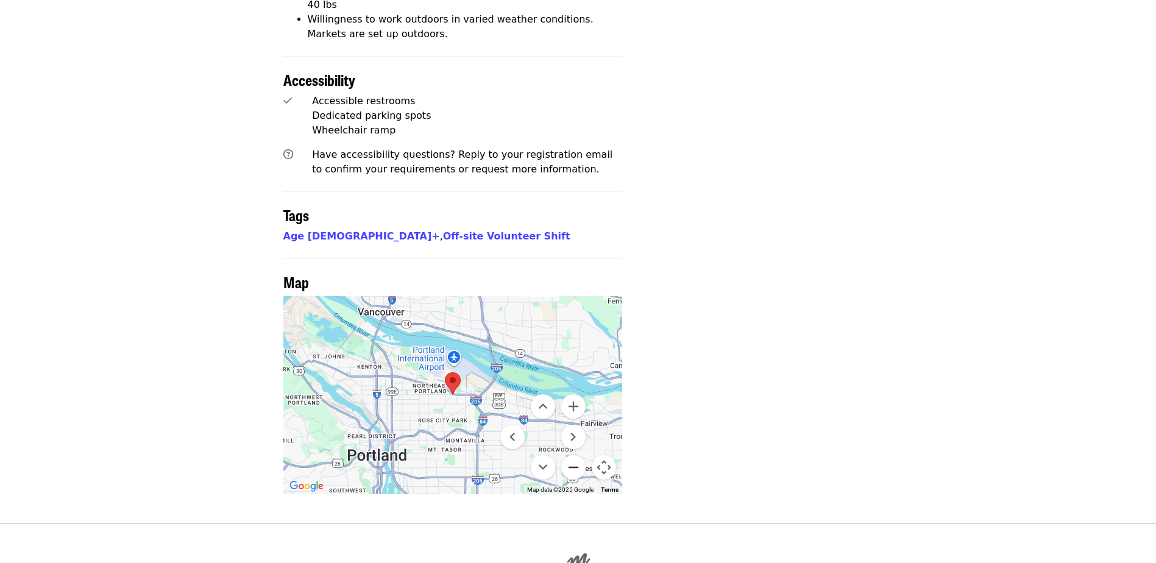
click at [565, 455] on button "Zoom out" at bounding box center [573, 467] width 24 height 24
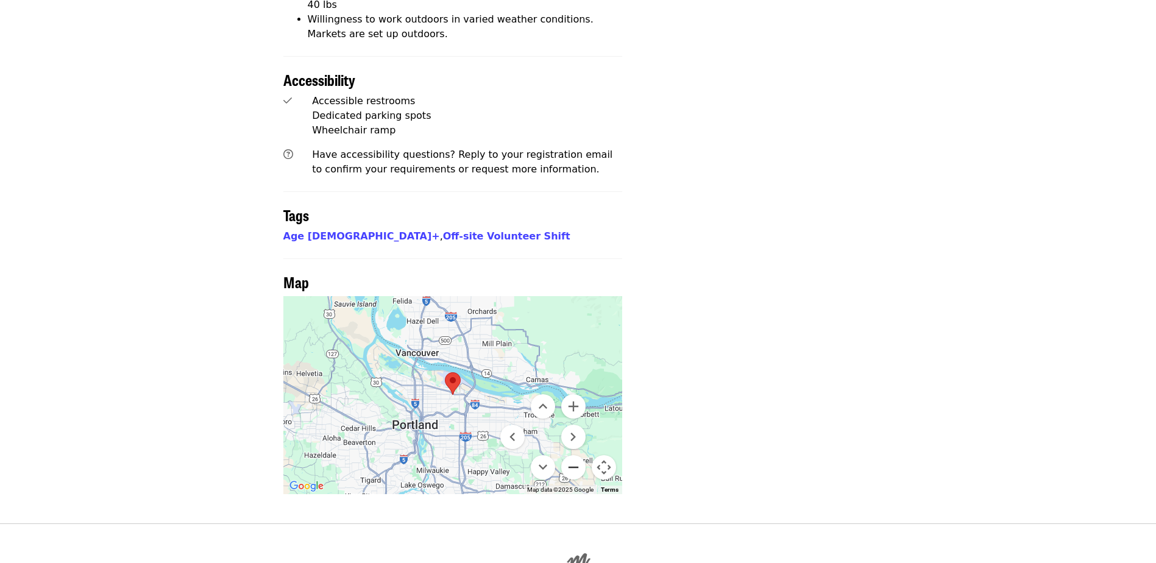
click at [565, 455] on button "Zoom out" at bounding box center [573, 467] width 24 height 24
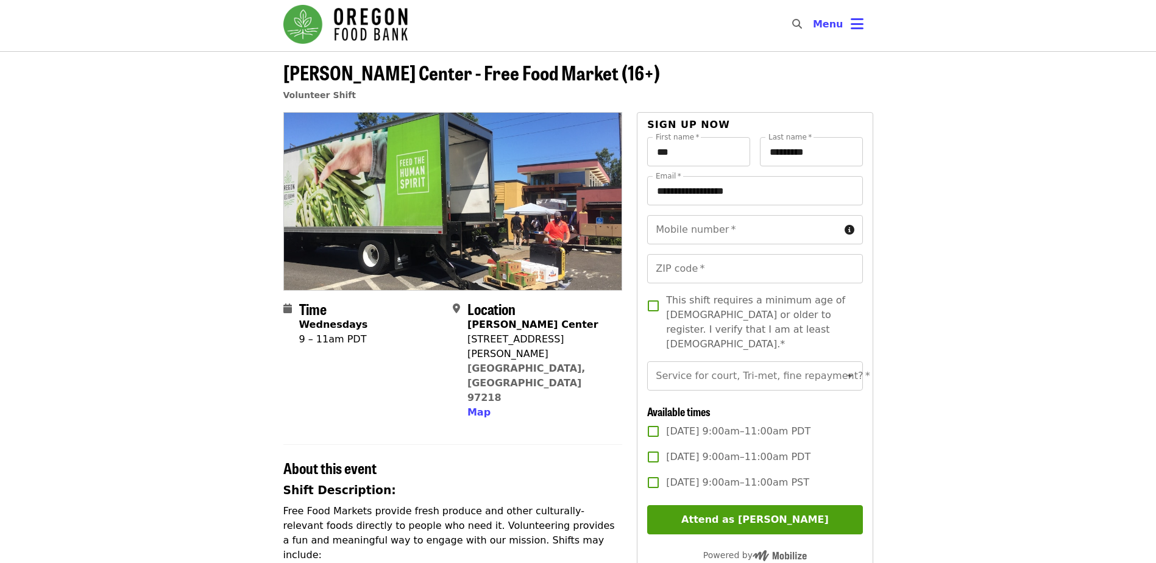
scroll to position [0, 0]
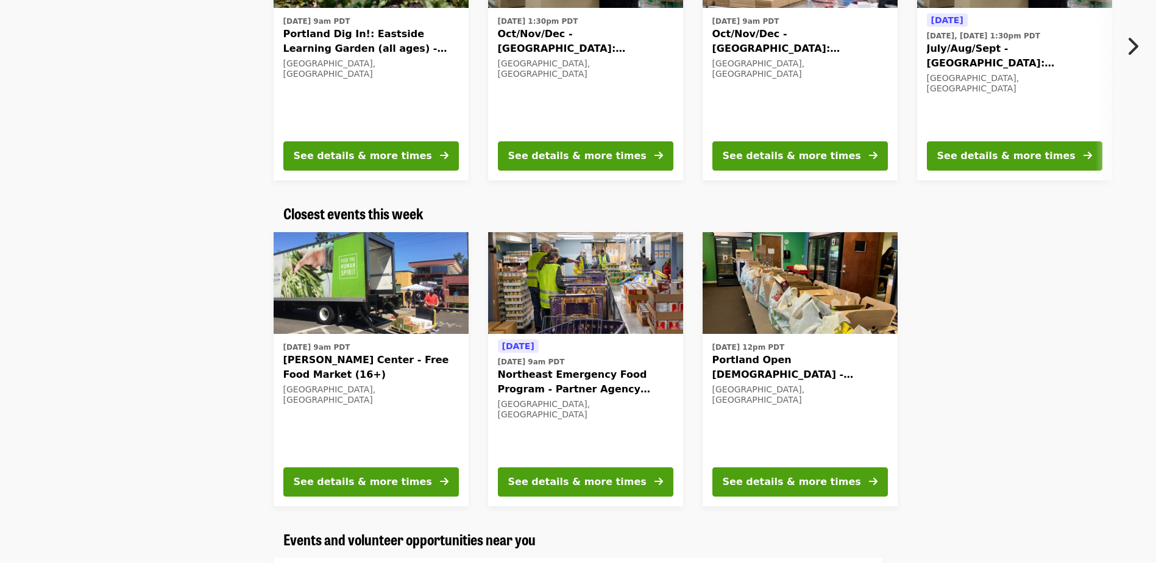
scroll to position [244, 0]
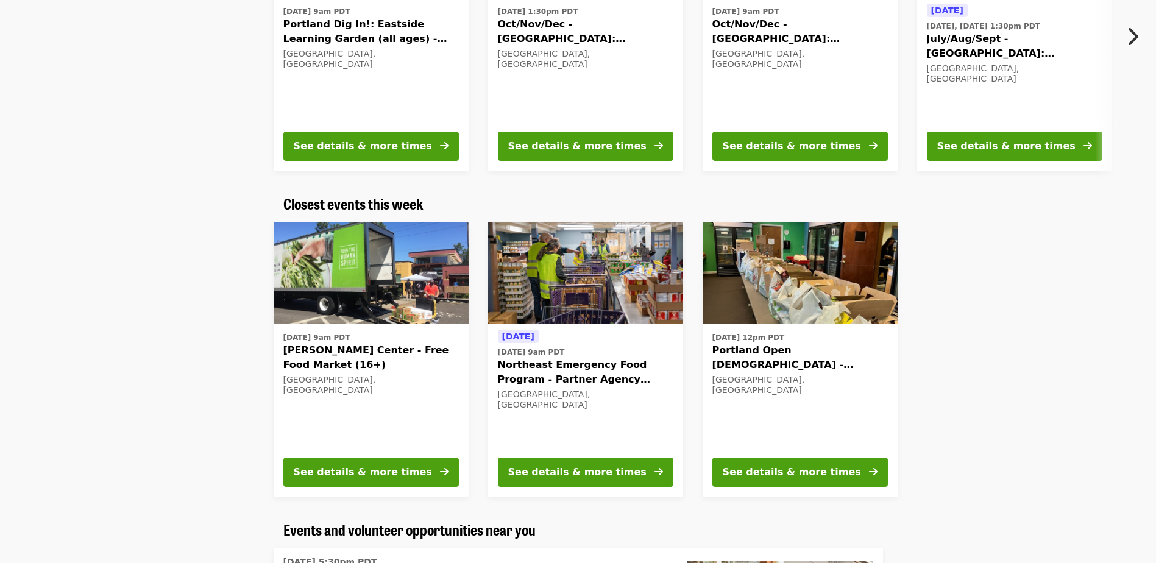
click at [616, 299] on img at bounding box center [585, 273] width 195 height 102
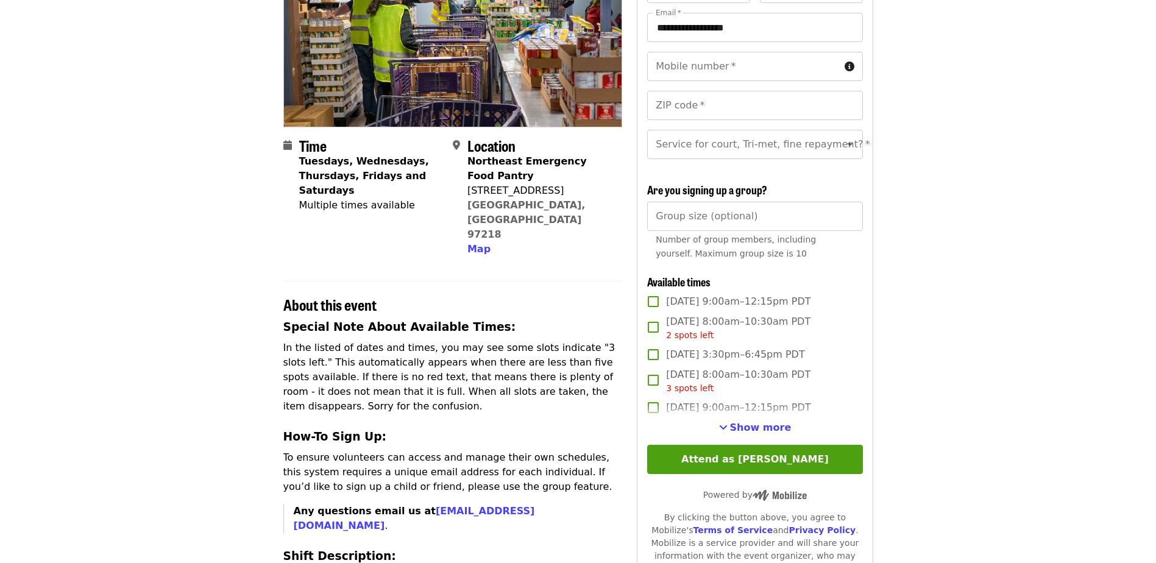
scroll to position [183, 0]
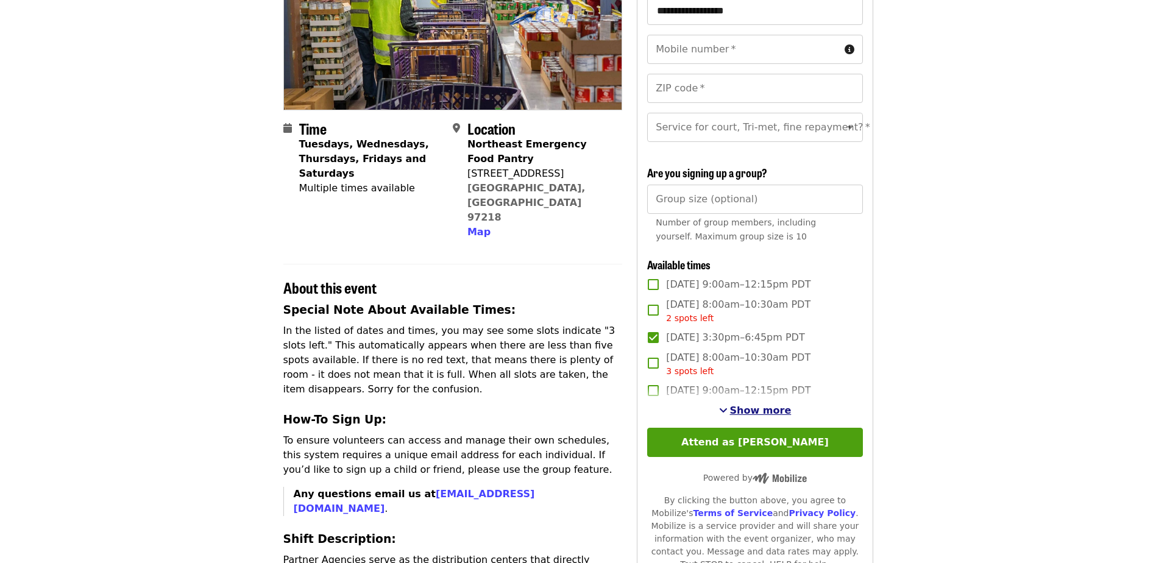
click at [765, 416] on span "Show more" at bounding box center [761, 411] width 62 height 12
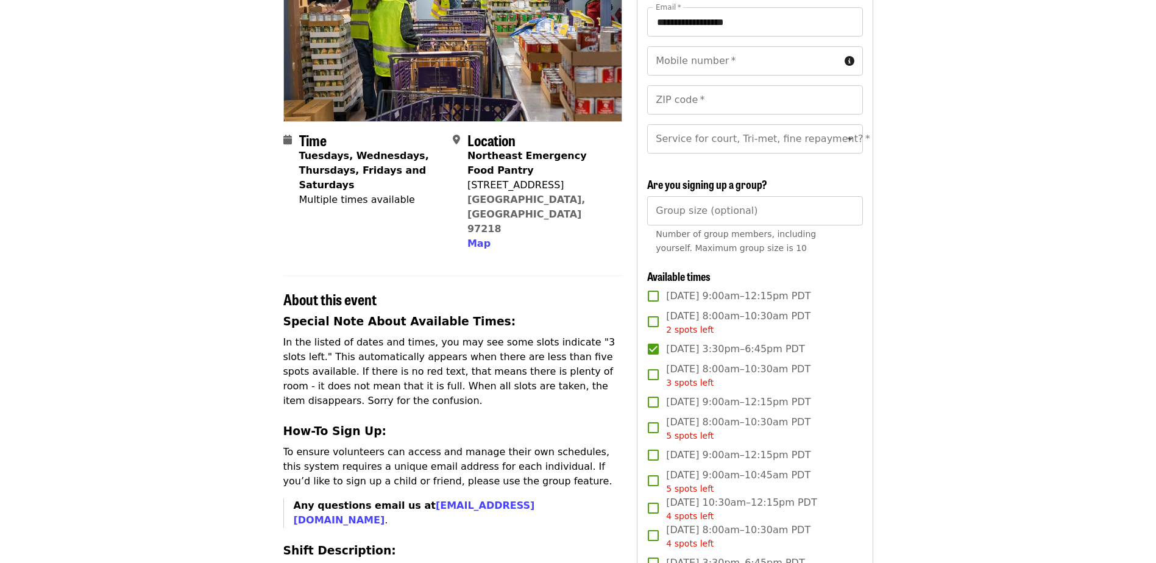
scroll to position [0, 0]
